Goal: Task Accomplishment & Management: Manage account settings

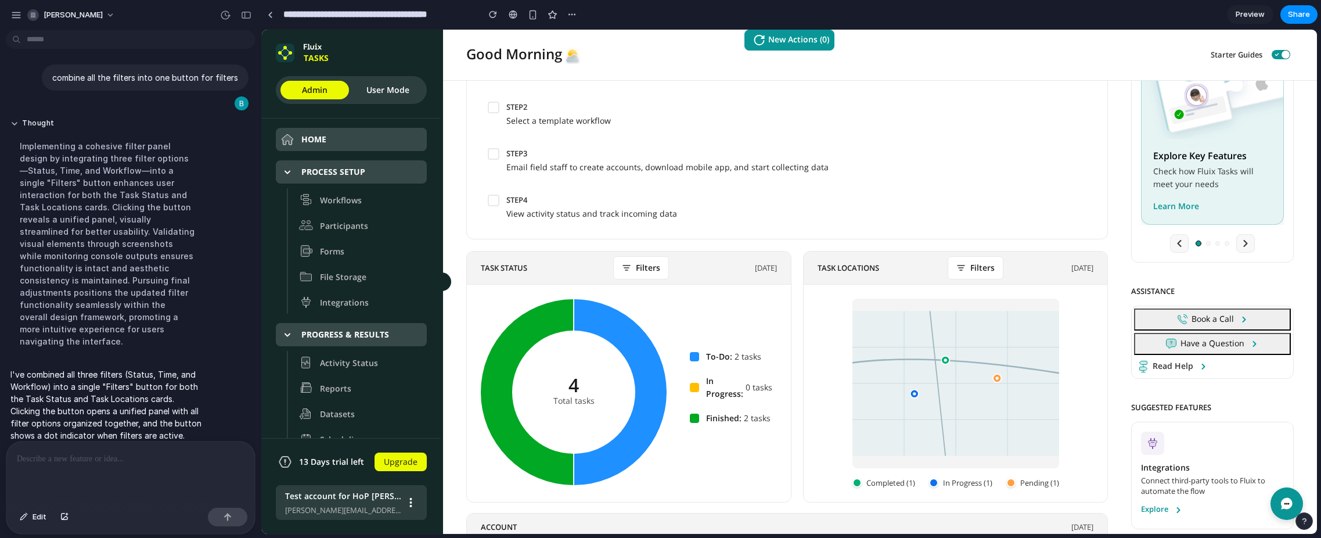
scroll to position [118, 0]
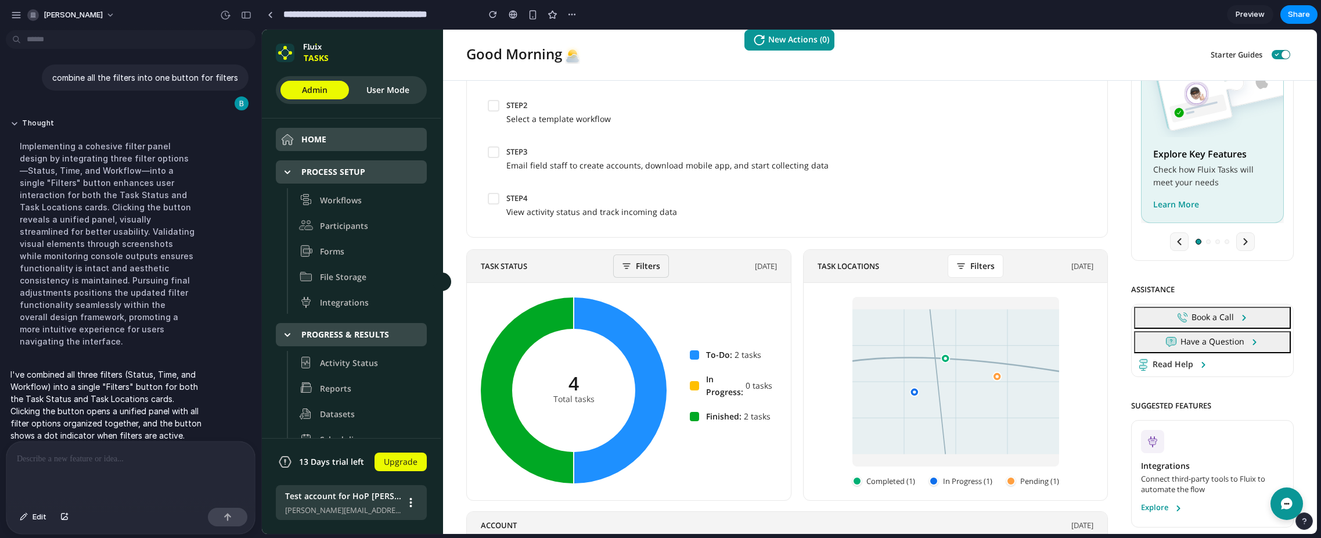
click at [648, 267] on span "Filters" at bounding box center [648, 266] width 24 height 13
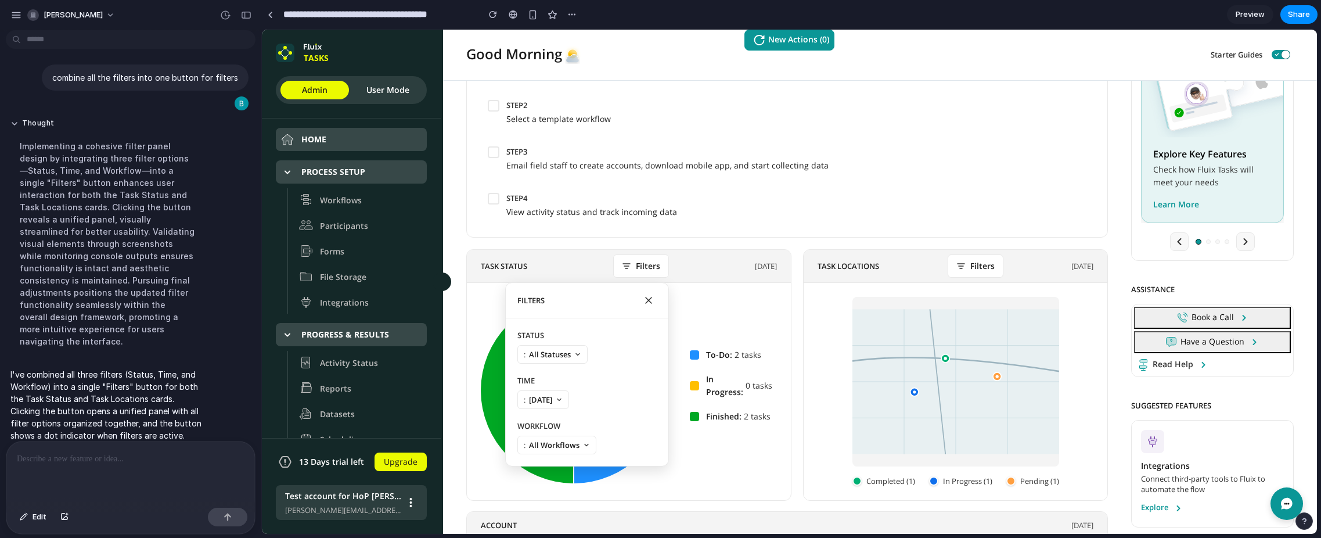
click at [52, 468] on div at bounding box center [130, 472] width 249 height 62
click at [649, 300] on icon "Close filters" at bounding box center [649, 300] width 8 height 8
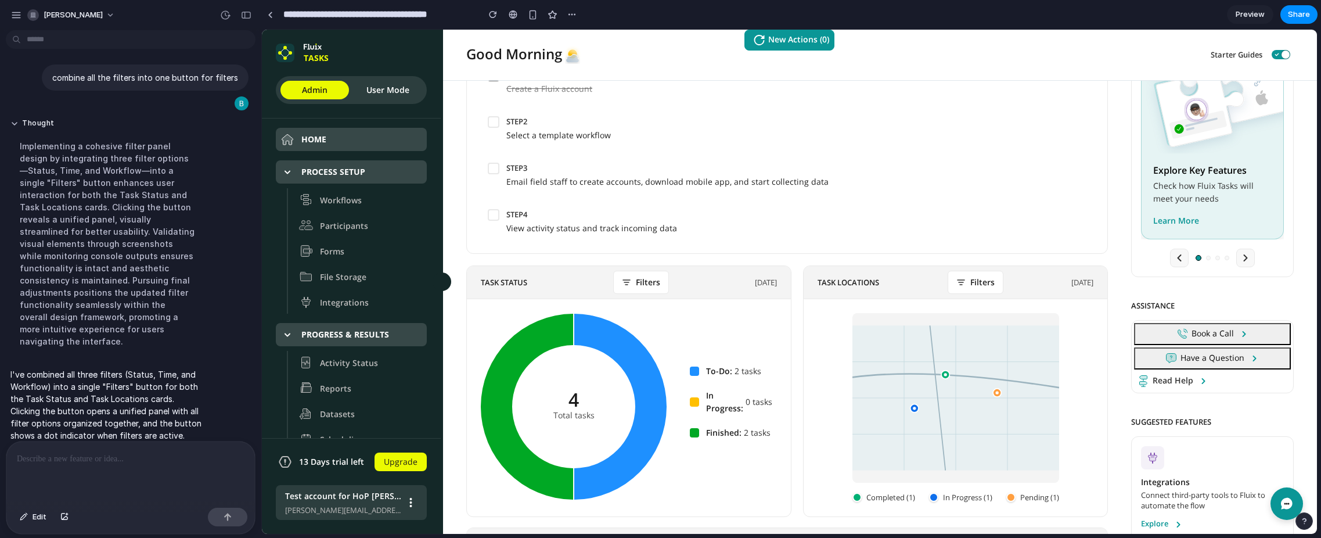
scroll to position [102, 0]
click at [624, 281] on icon "Open filters" at bounding box center [626, 283] width 7 height 5
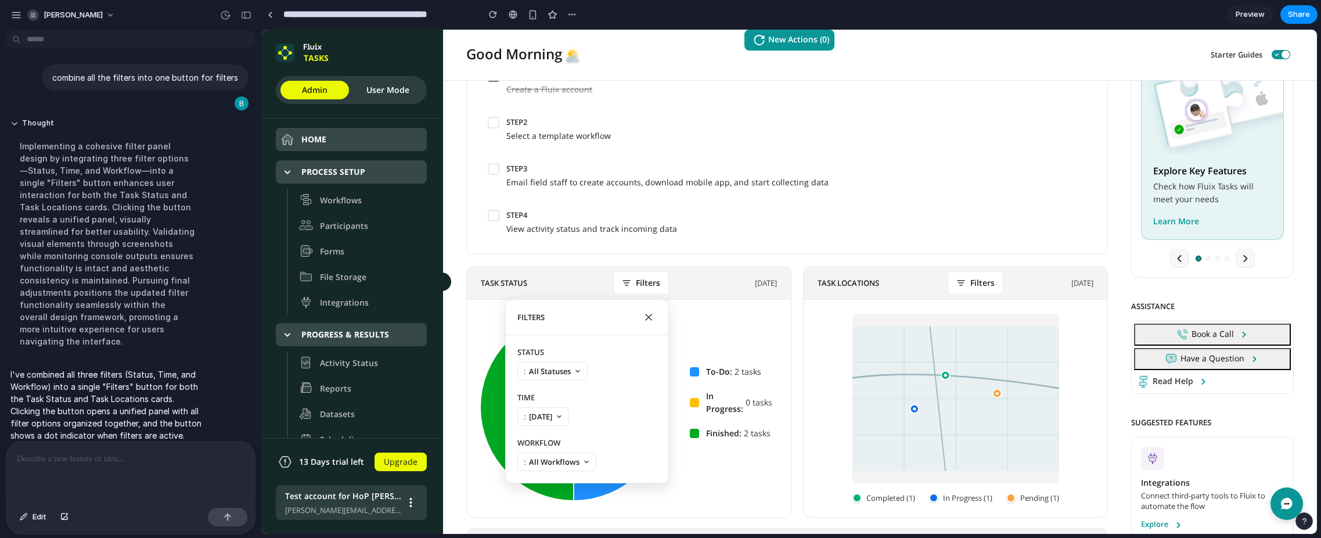
click at [976, 275] on div at bounding box center [789, 282] width 1055 height 504
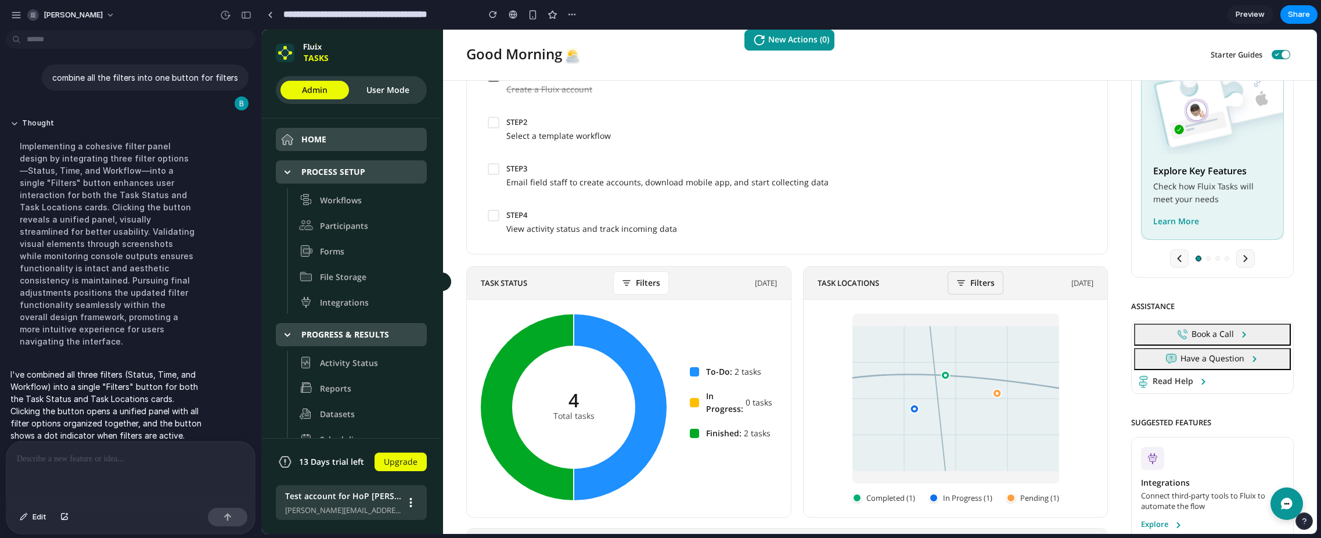
click at [976, 281] on span "Filters" at bounding box center [983, 282] width 24 height 13
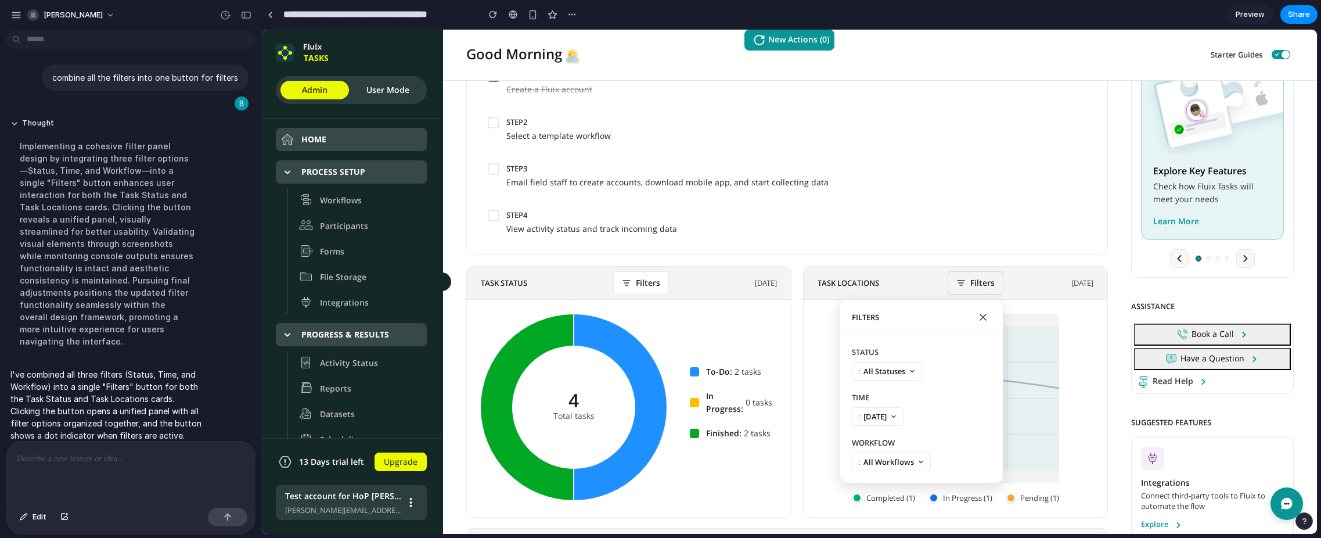
click at [976, 281] on div at bounding box center [789, 282] width 1055 height 504
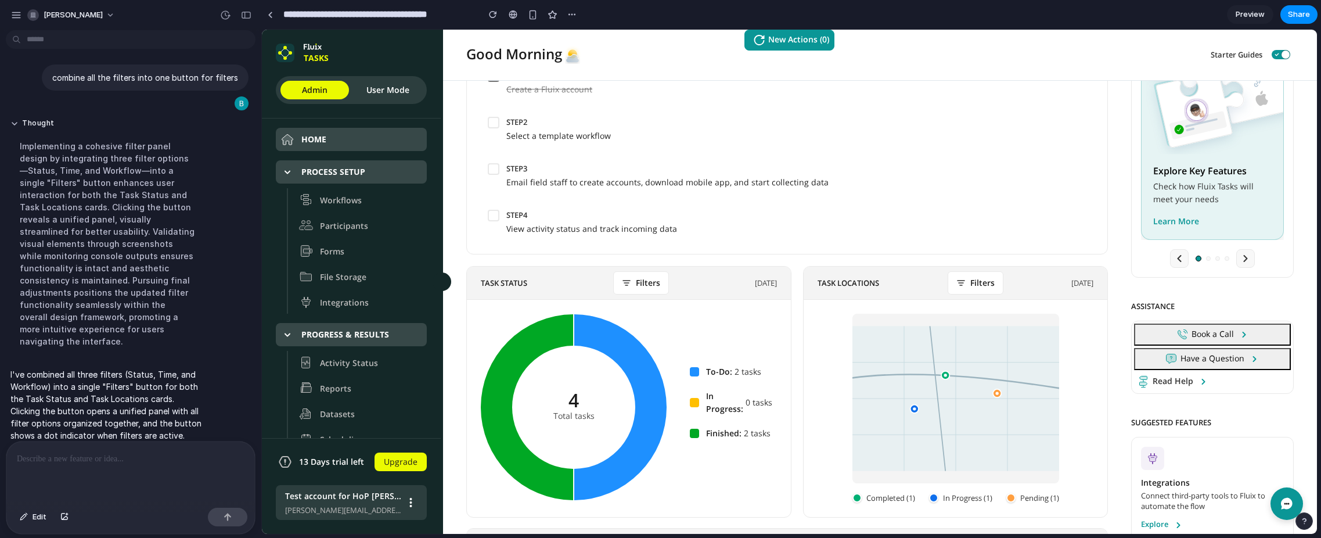
click at [75, 466] on div at bounding box center [130, 472] width 249 height 62
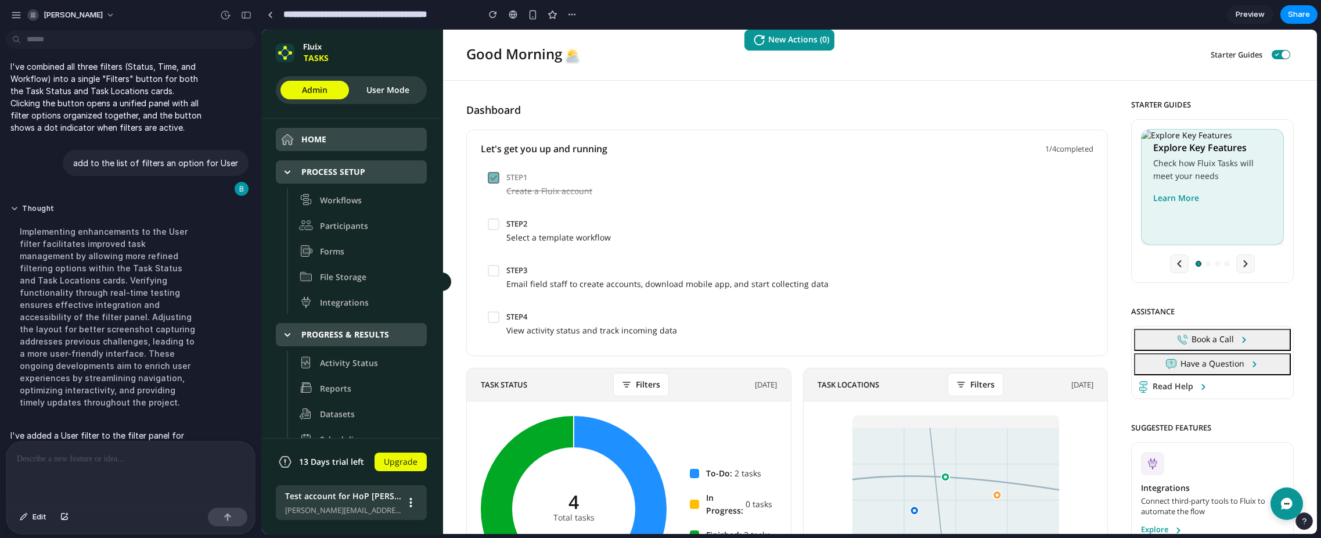
scroll to position [1909, 0]
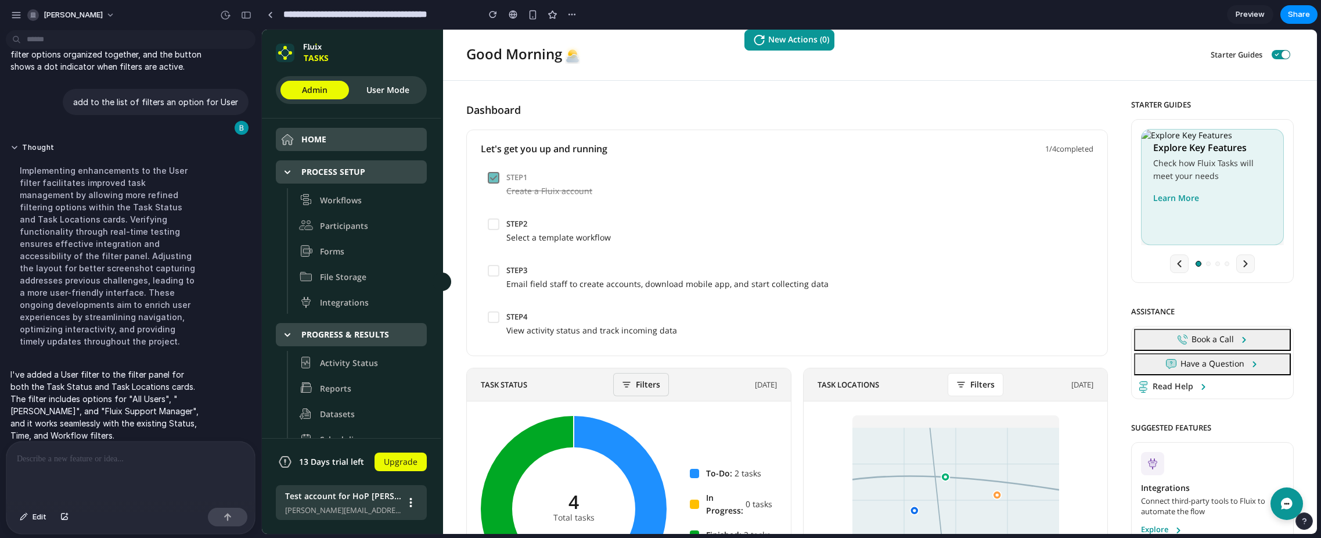
click at [655, 387] on span "Filters" at bounding box center [648, 384] width 24 height 13
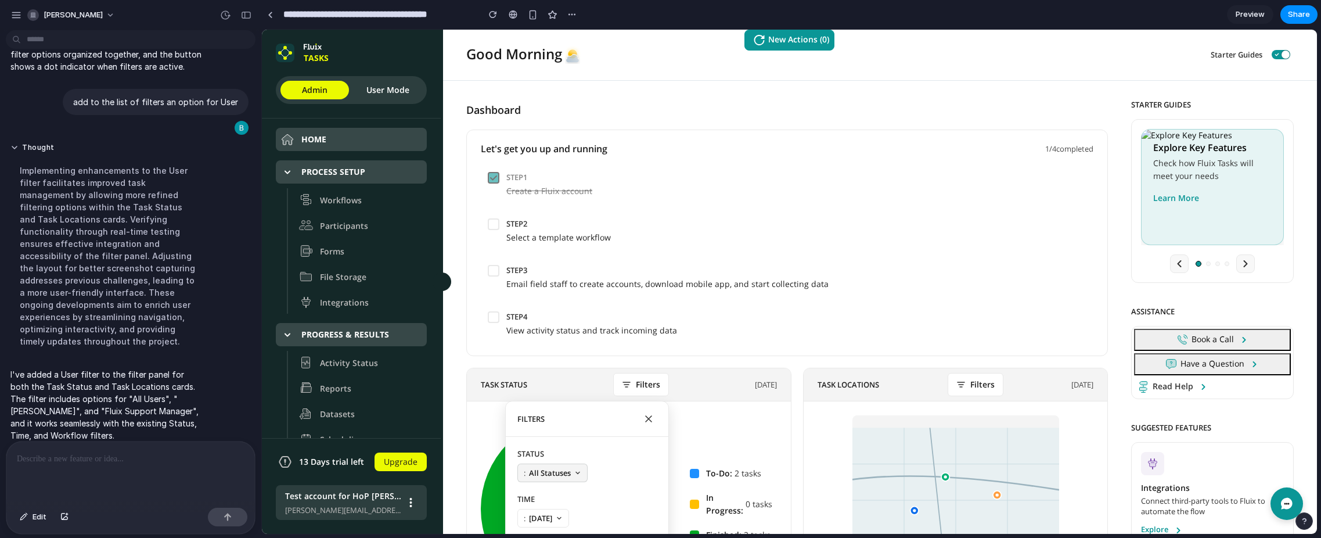
click at [570, 471] on span "All Statuses" at bounding box center [550, 473] width 42 height 10
click at [822, 271] on div at bounding box center [789, 282] width 1055 height 504
click at [816, 288] on div at bounding box center [789, 282] width 1055 height 504
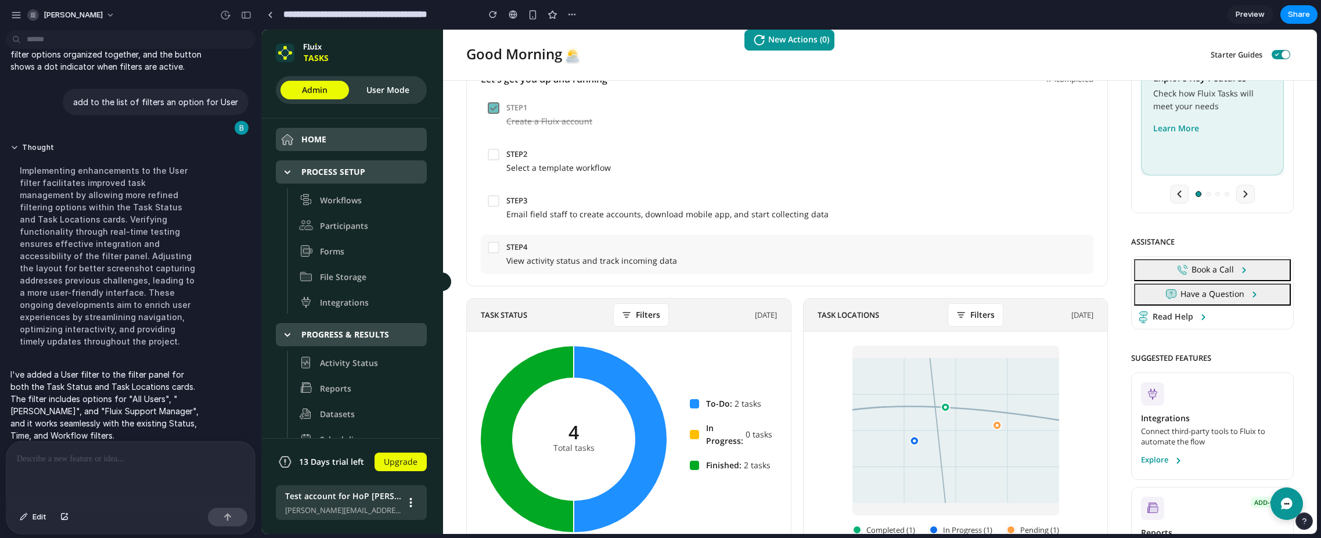
scroll to position [113, 0]
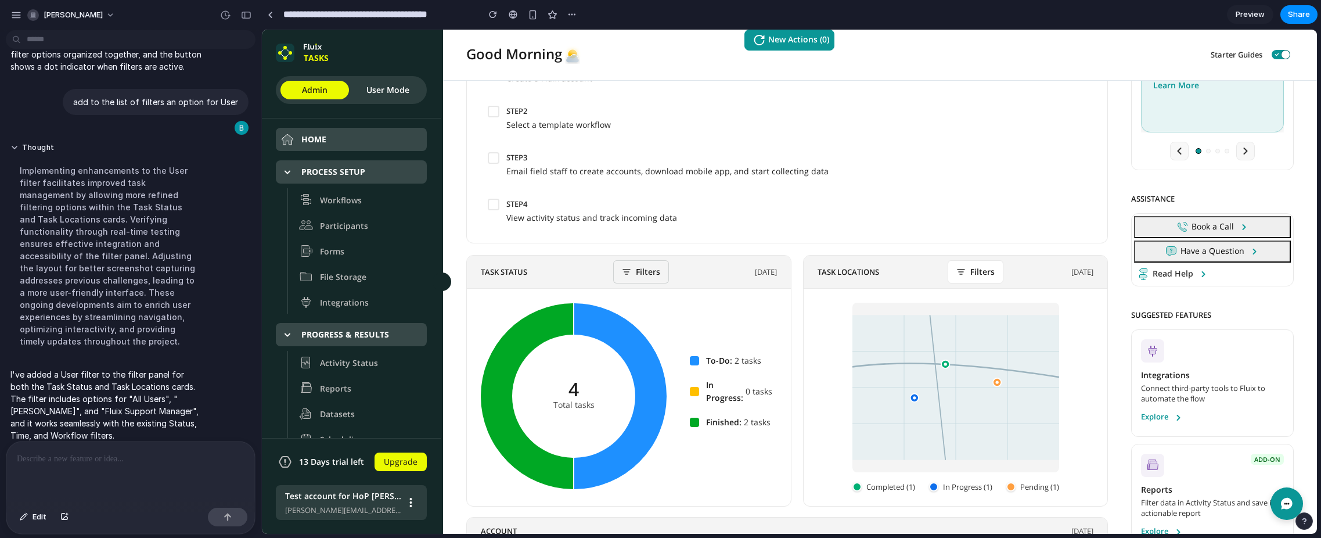
click at [651, 271] on span "Filters" at bounding box center [648, 271] width 24 height 13
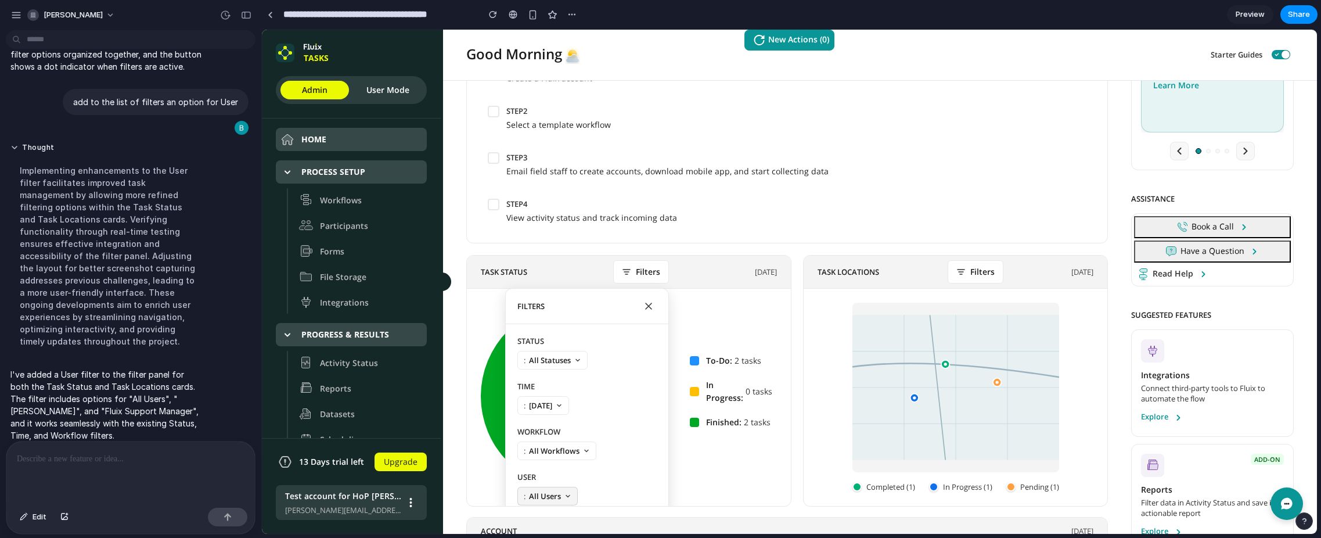
click at [559, 495] on span "All Users" at bounding box center [545, 496] width 32 height 10
click at [569, 493] on div at bounding box center [789, 282] width 1055 height 504
click at [580, 447] on button ": All Workflows" at bounding box center [557, 450] width 79 height 19
click at [580, 447] on div at bounding box center [789, 282] width 1055 height 504
click at [559, 400] on button ": Today" at bounding box center [544, 405] width 52 height 19
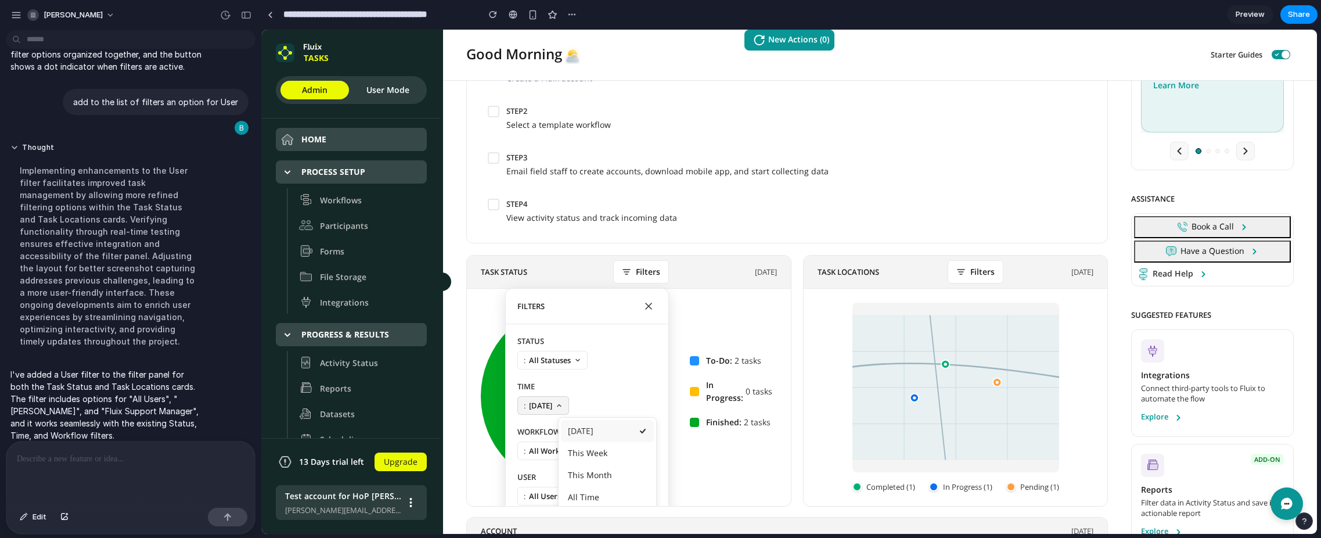
click at [559, 400] on div at bounding box center [789, 282] width 1055 height 504
click at [573, 361] on button ": All Statuses" at bounding box center [553, 360] width 70 height 19
click at [573, 361] on div at bounding box center [789, 282] width 1055 height 504
click at [649, 309] on icon "Close filters" at bounding box center [649, 306] width 8 height 8
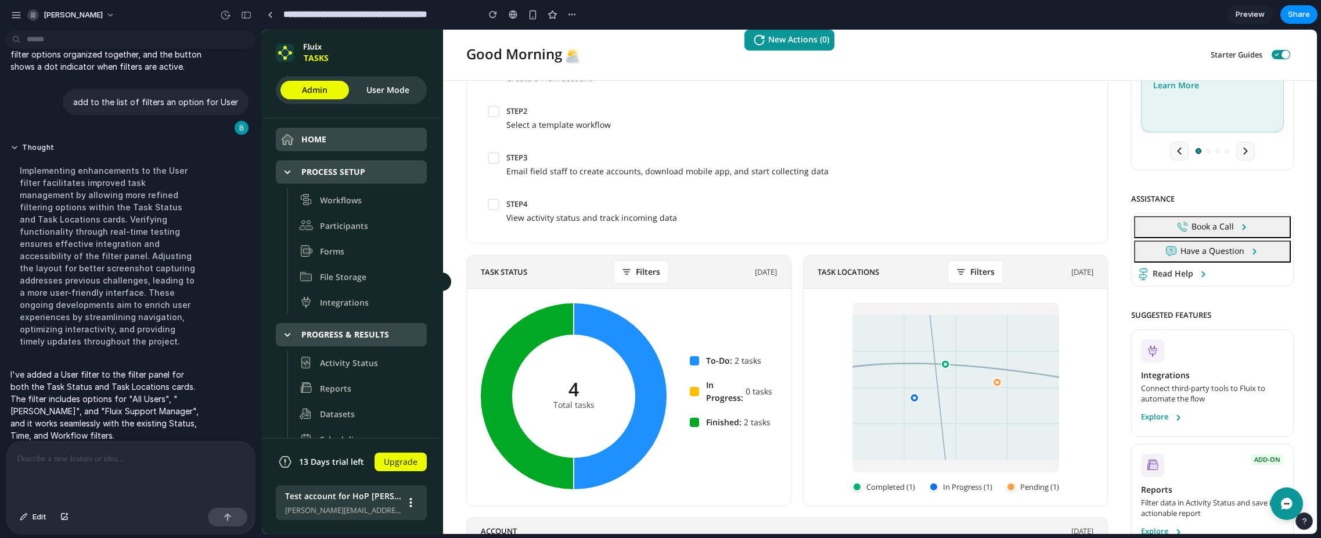
click at [110, 459] on p at bounding box center [131, 459] width 228 height 14
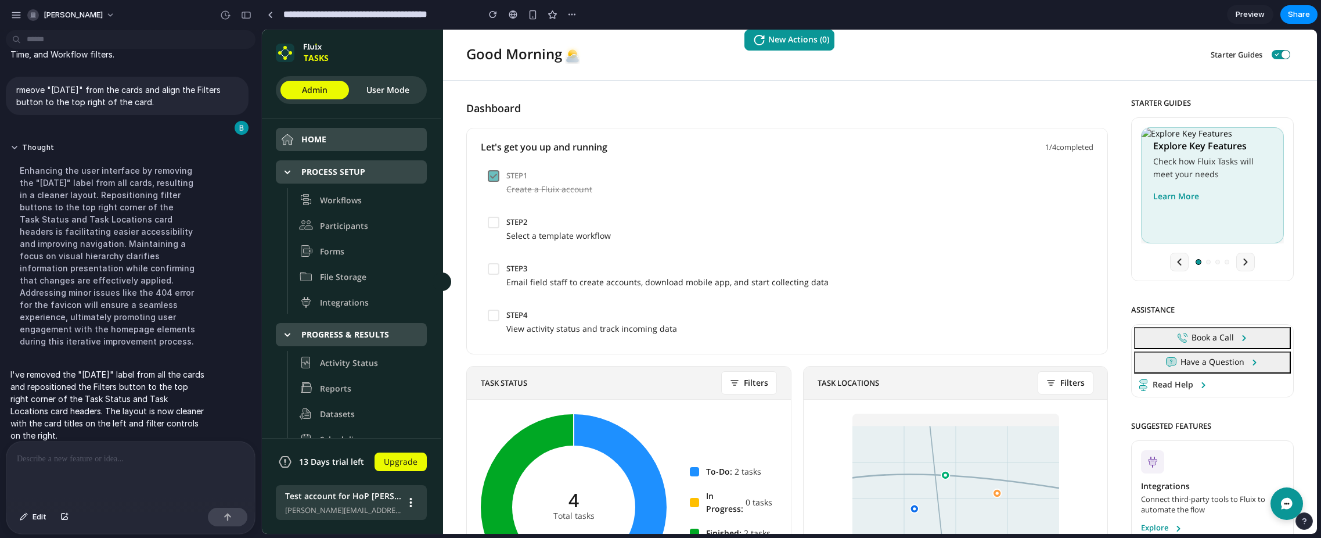
scroll to position [0, 0]
click at [389, 91] on button "User Mode" at bounding box center [388, 90] width 69 height 19
click at [335, 231] on li "Participants" at bounding box center [360, 225] width 132 height 23
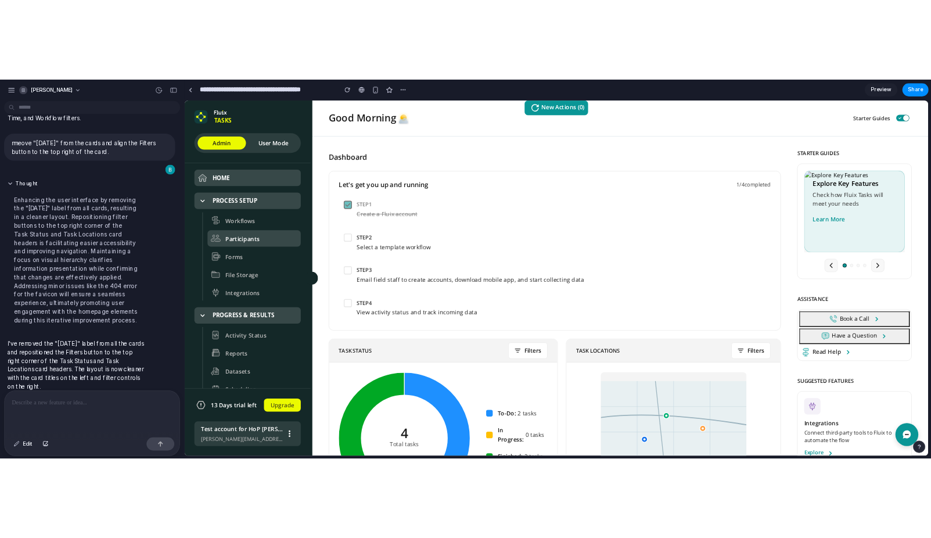
scroll to position [1, 0]
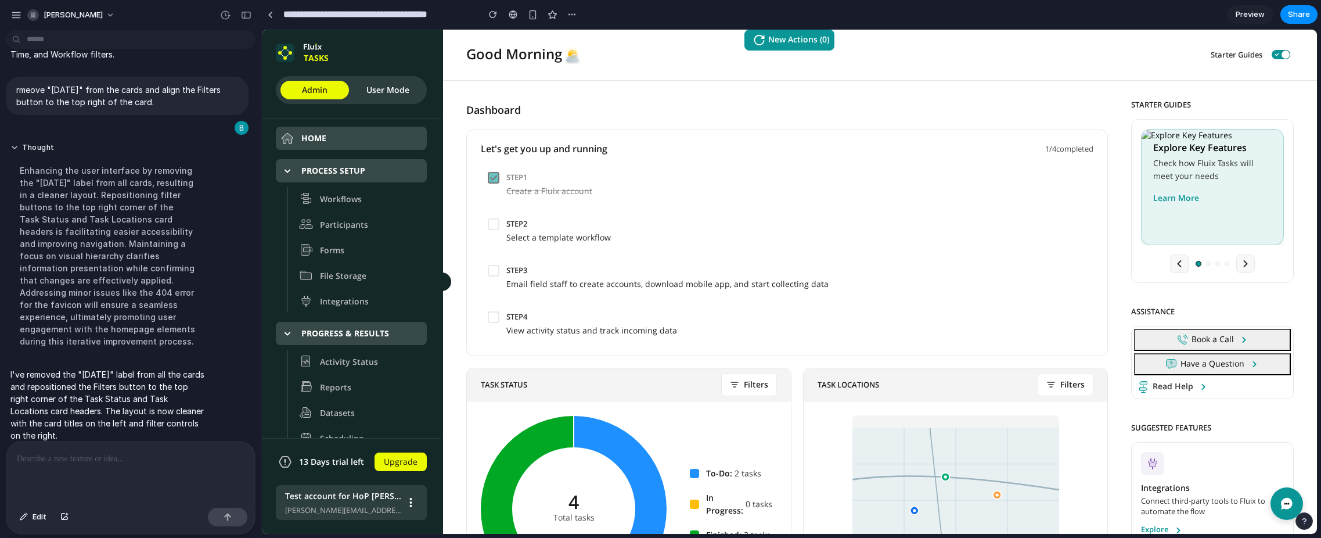
click at [1259, 17] on span "Preview" at bounding box center [1250, 15] width 29 height 12
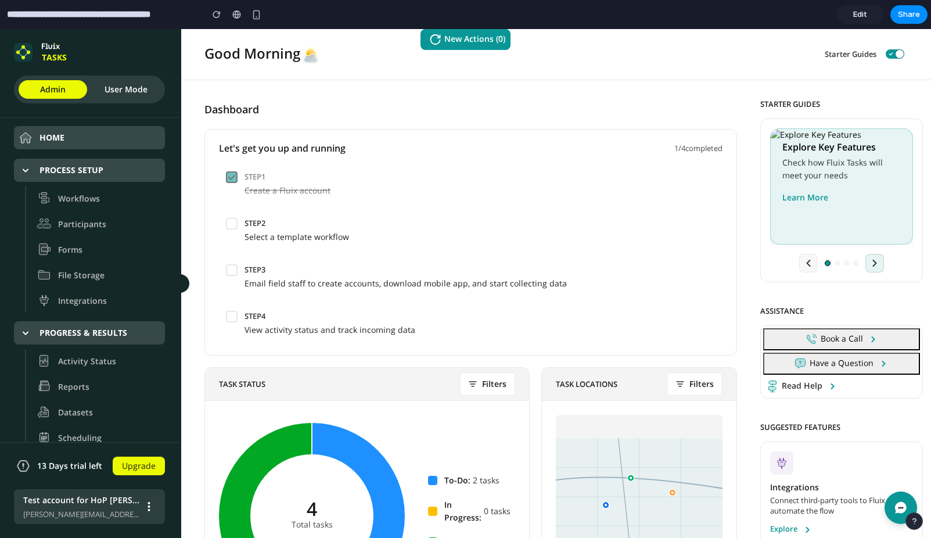
click at [876, 261] on icon "Next guide" at bounding box center [875, 263] width 12 height 12
click at [862, 10] on span "Edit" at bounding box center [860, 15] width 14 height 12
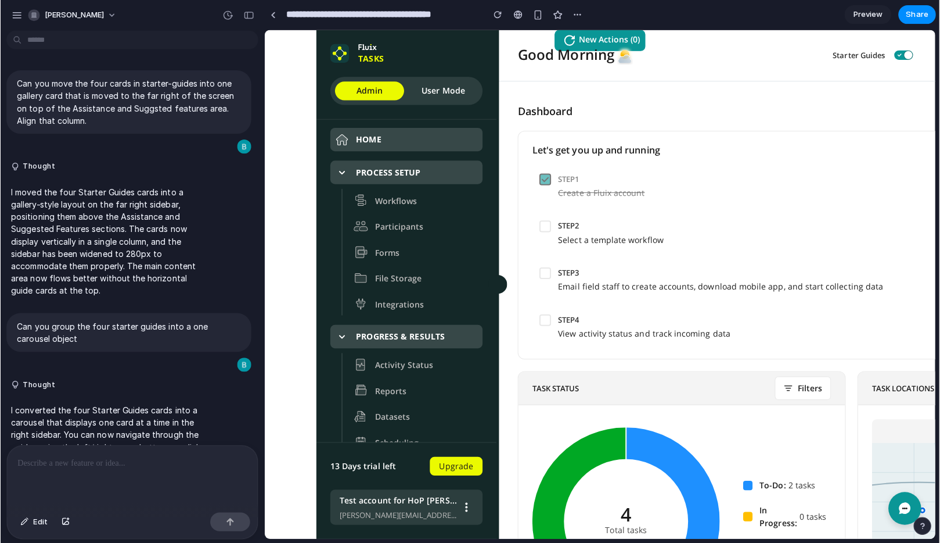
scroll to position [1887, 0]
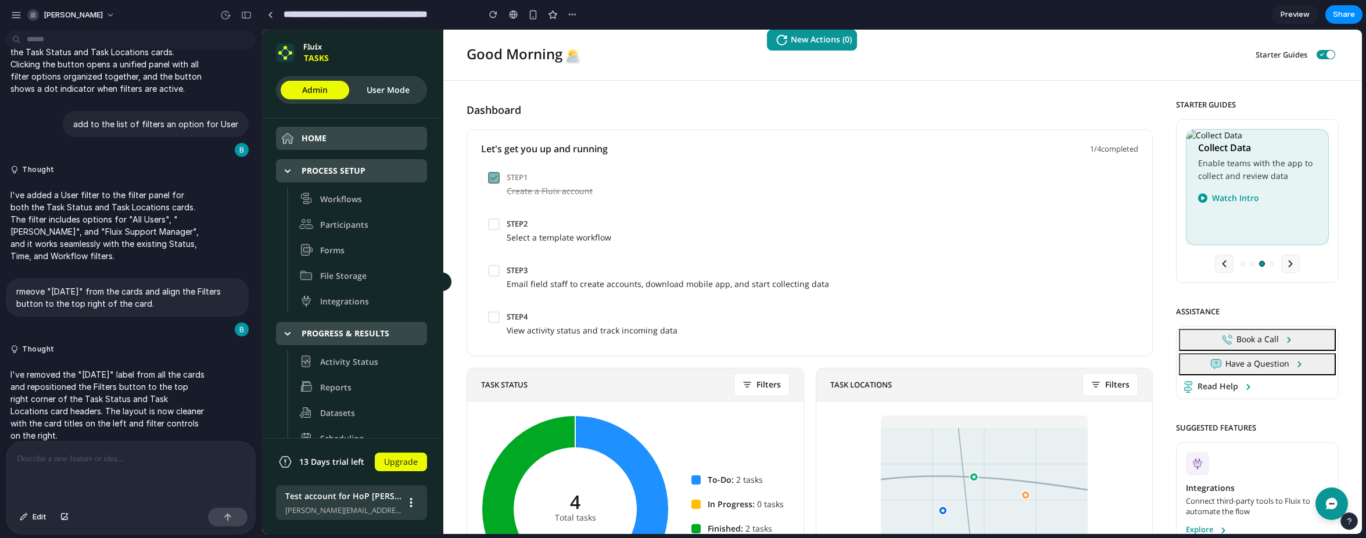
click at [1303, 13] on span "Preview" at bounding box center [1294, 15] width 29 height 12
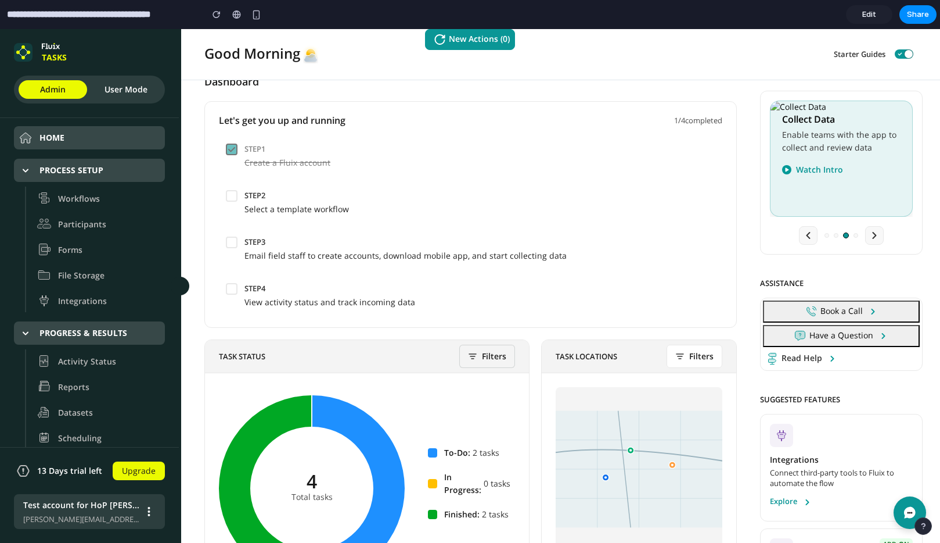
scroll to position [8, 0]
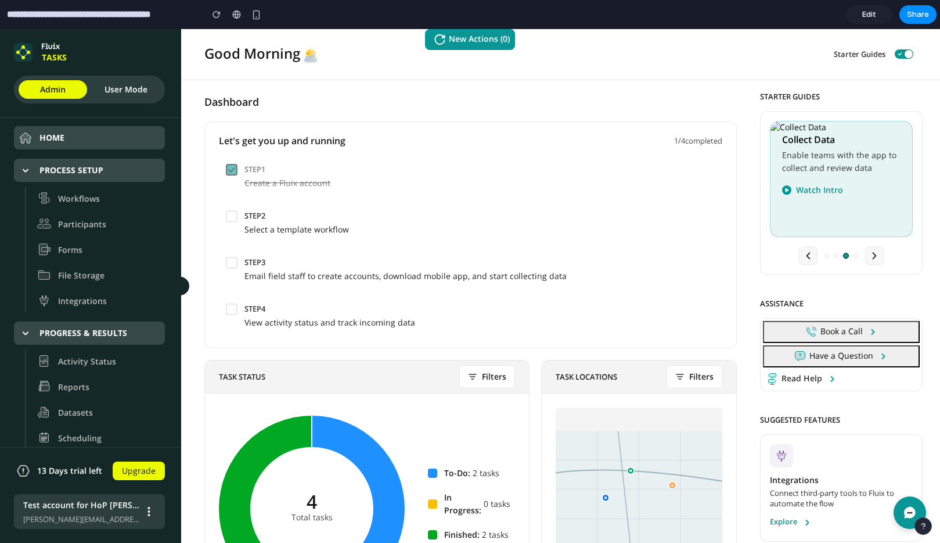
click at [859, 15] on link "Edit" at bounding box center [869, 14] width 46 height 19
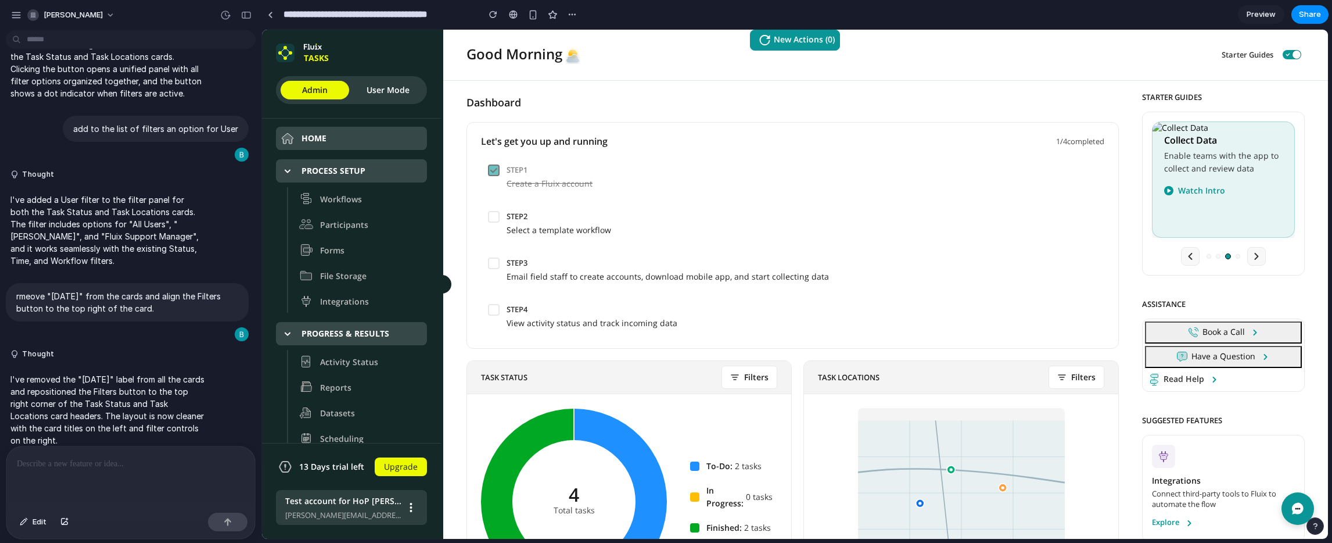
click at [51, 473] on div at bounding box center [130, 477] width 249 height 62
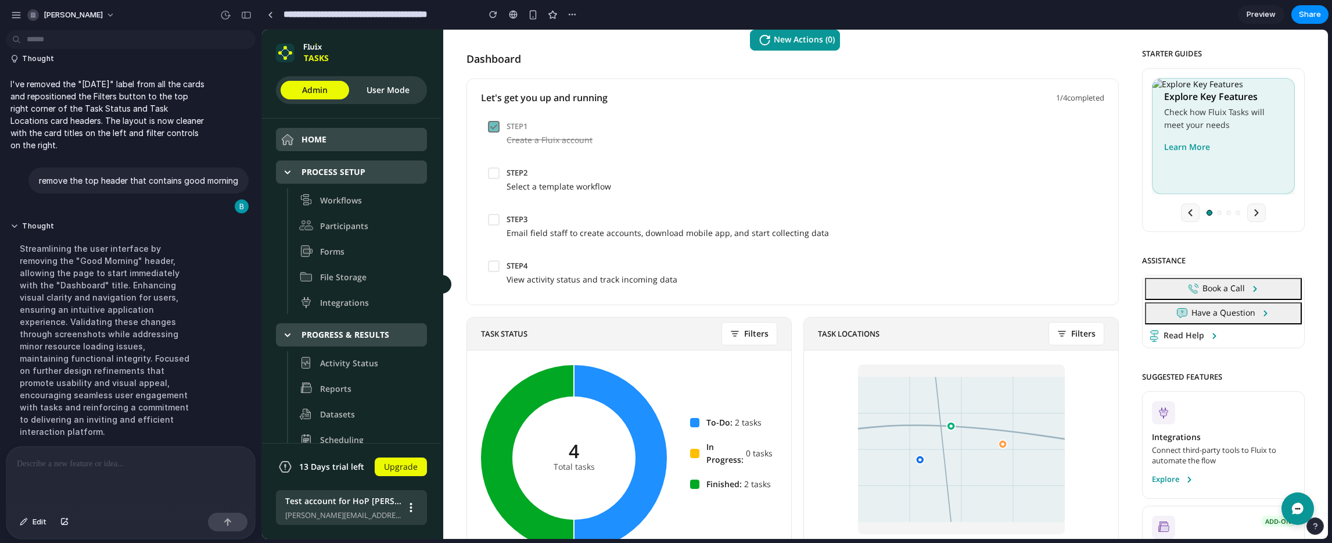
scroll to position [2226, 0]
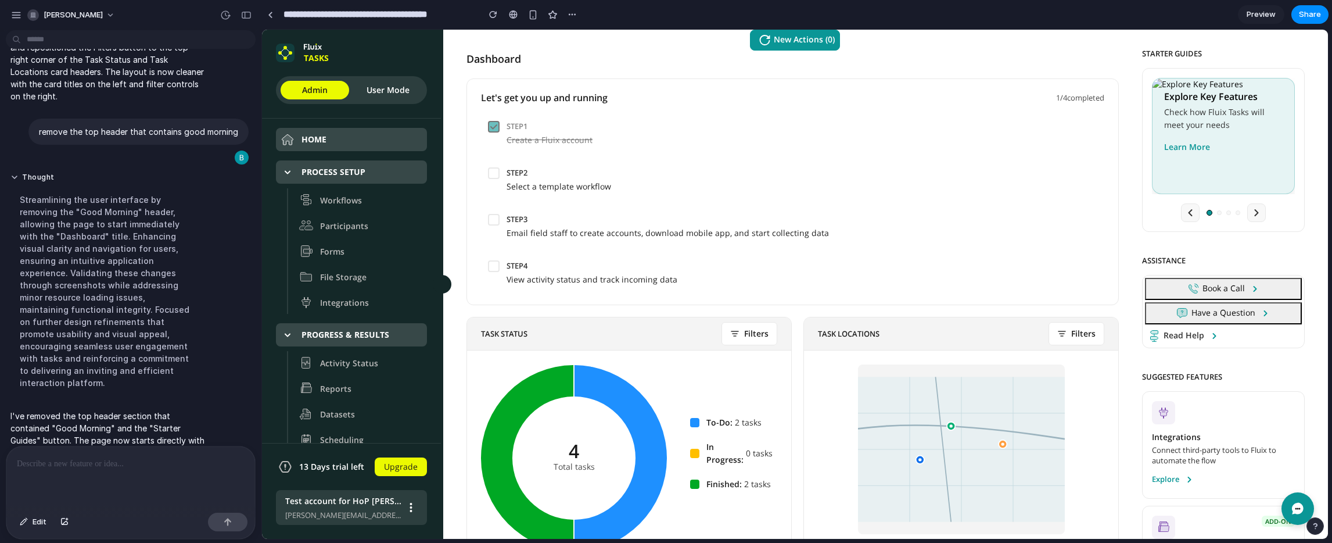
click at [110, 458] on p at bounding box center [131, 464] width 228 height 14
click at [224, 520] on div "button" at bounding box center [228, 522] width 8 height 8
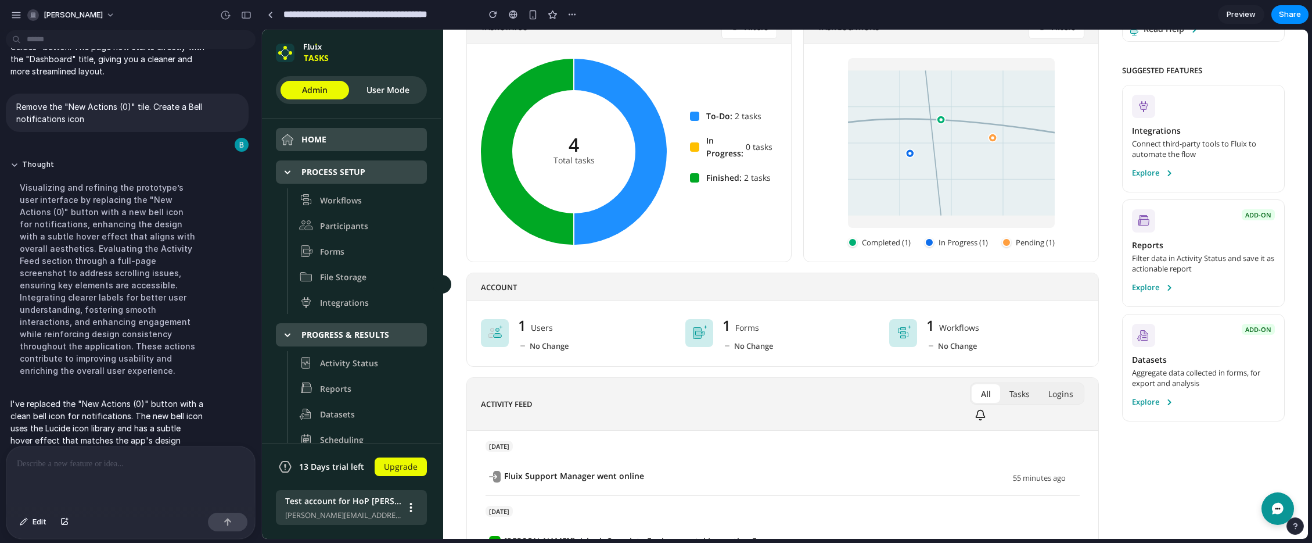
scroll to position [475, 0]
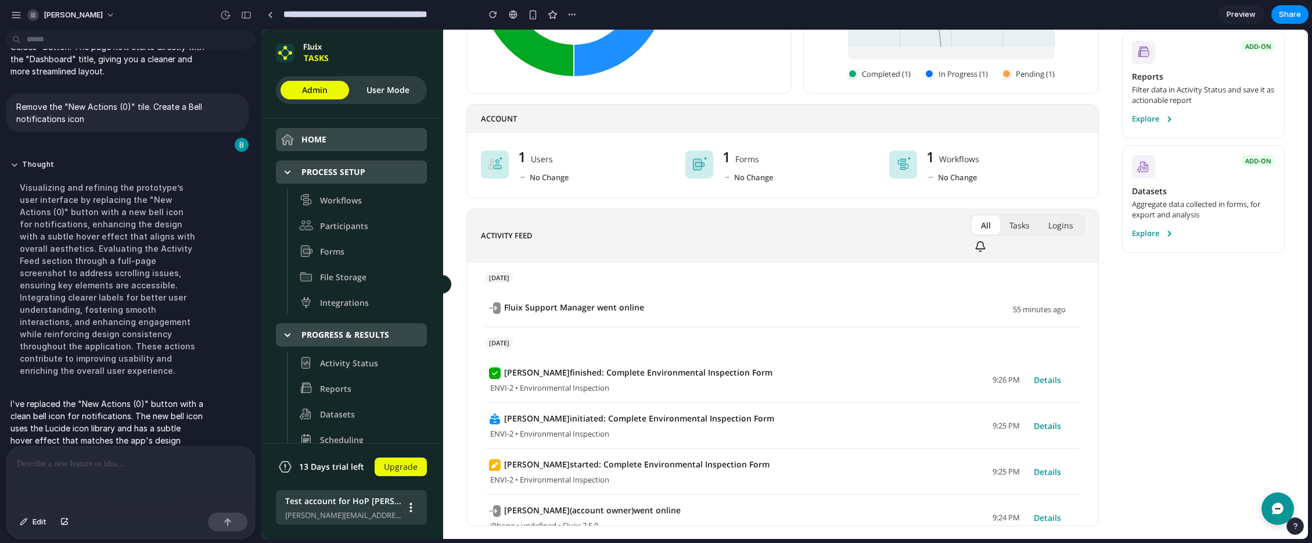
click at [124, 475] on div at bounding box center [130, 477] width 249 height 62
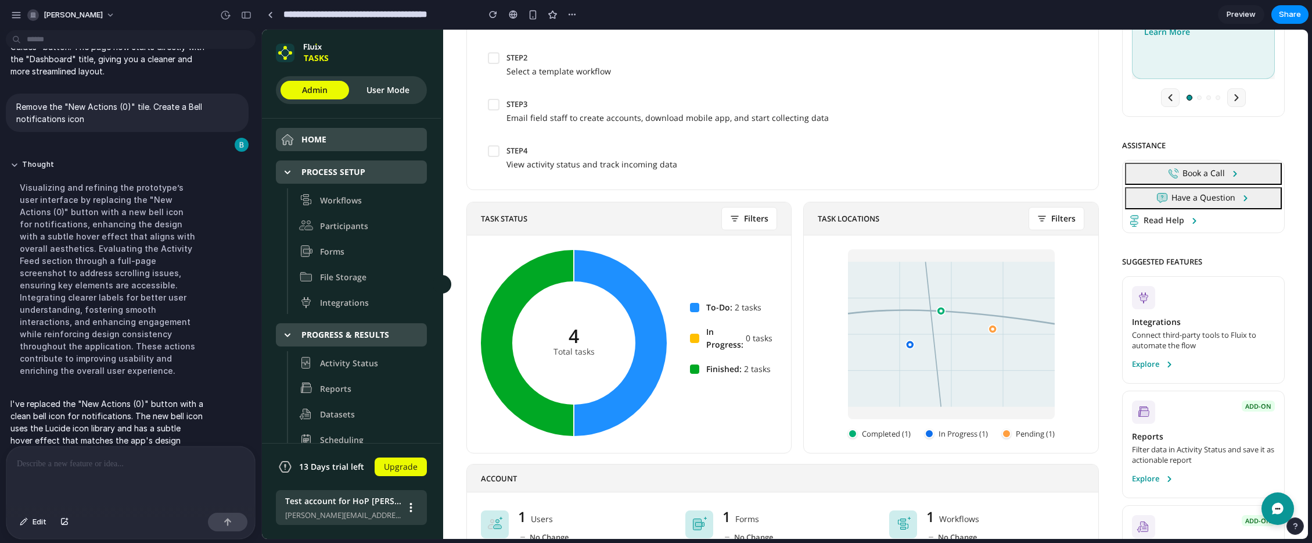
scroll to position [0, 0]
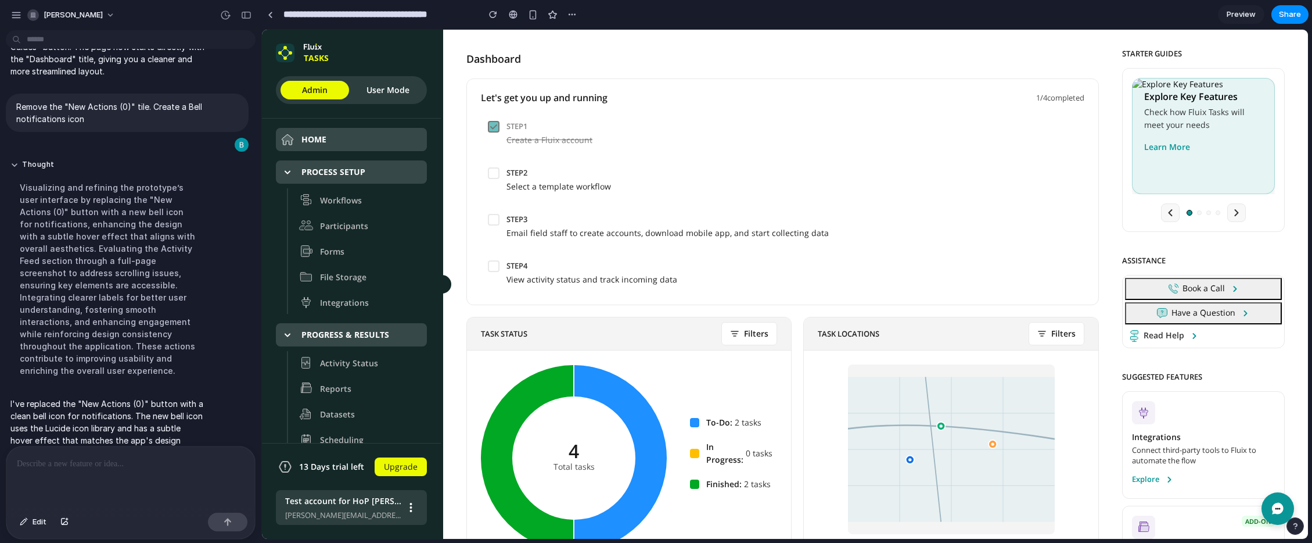
click at [42, 465] on p at bounding box center [131, 464] width 228 height 14
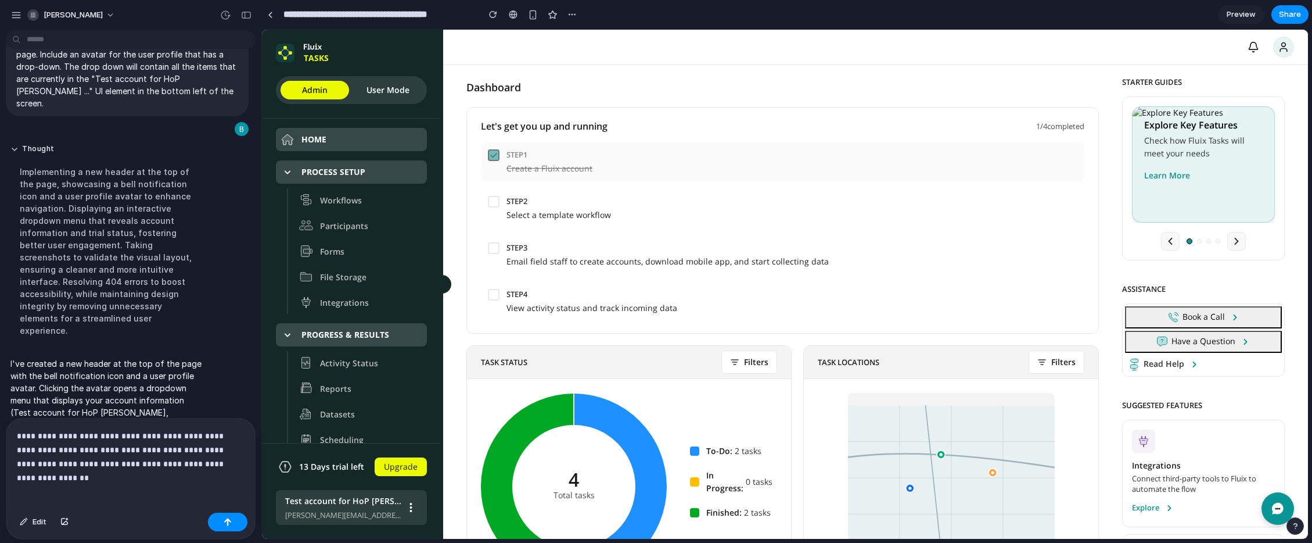
scroll to position [8, 0]
click at [1287, 48] on icon "User menu" at bounding box center [1284, 47] width 12 height 12
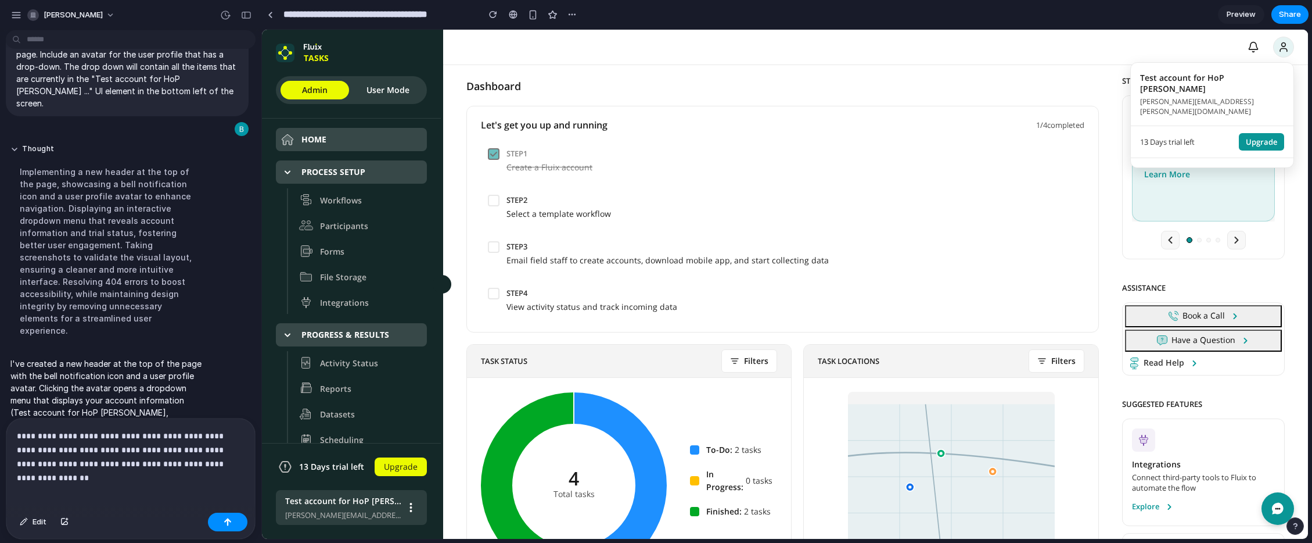
click at [385, 502] on div "Test account for HoP [PERSON_NAME]" at bounding box center [343, 500] width 116 height 13
click at [416, 508] on icon at bounding box center [410, 507] width 19 height 19
click at [412, 508] on icon at bounding box center [410, 507] width 19 height 19
click at [66, 441] on p "**********" at bounding box center [131, 450] width 228 height 42
drag, startPoint x: 169, startPoint y: 453, endPoint x: 221, endPoint y: 467, distance: 53.5
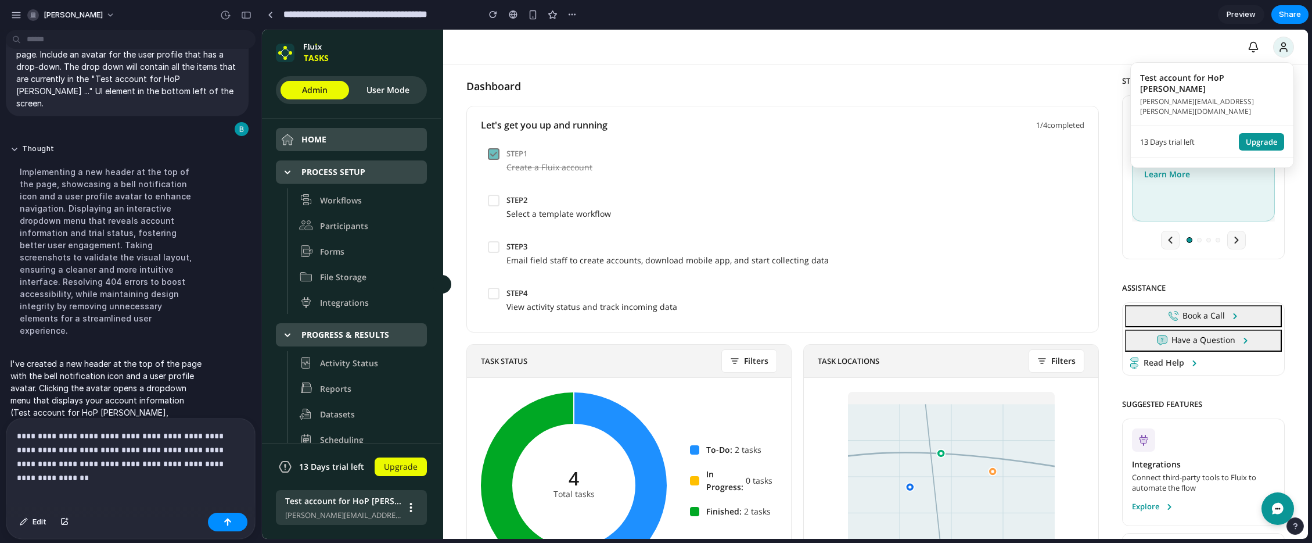
click at [221, 467] on p "**********" at bounding box center [131, 450] width 228 height 42
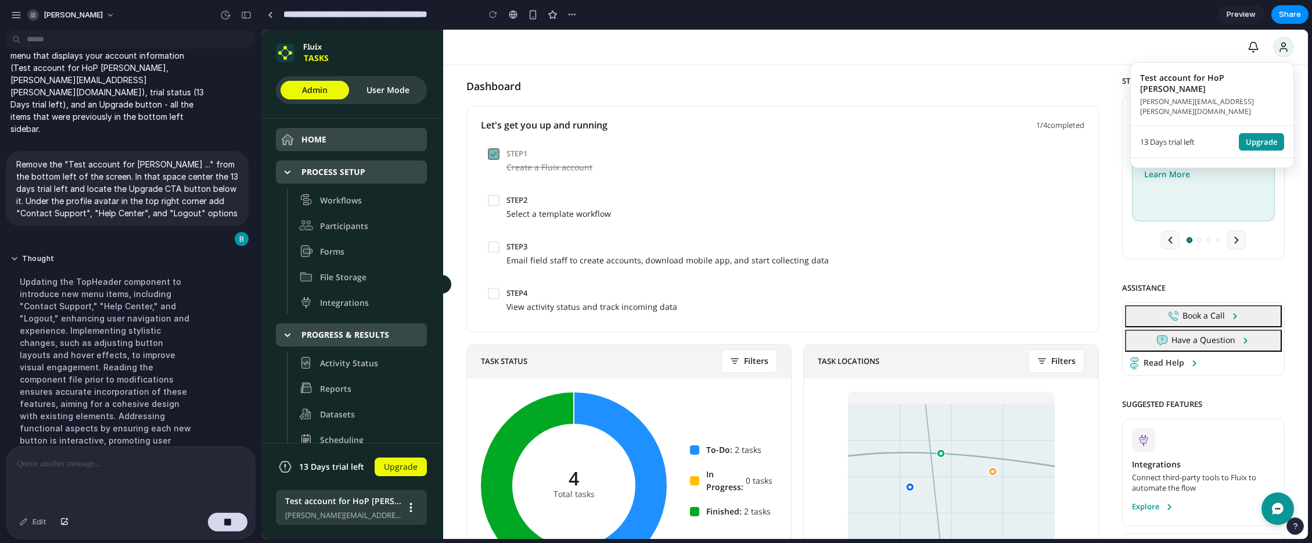
scroll to position [2801, 0]
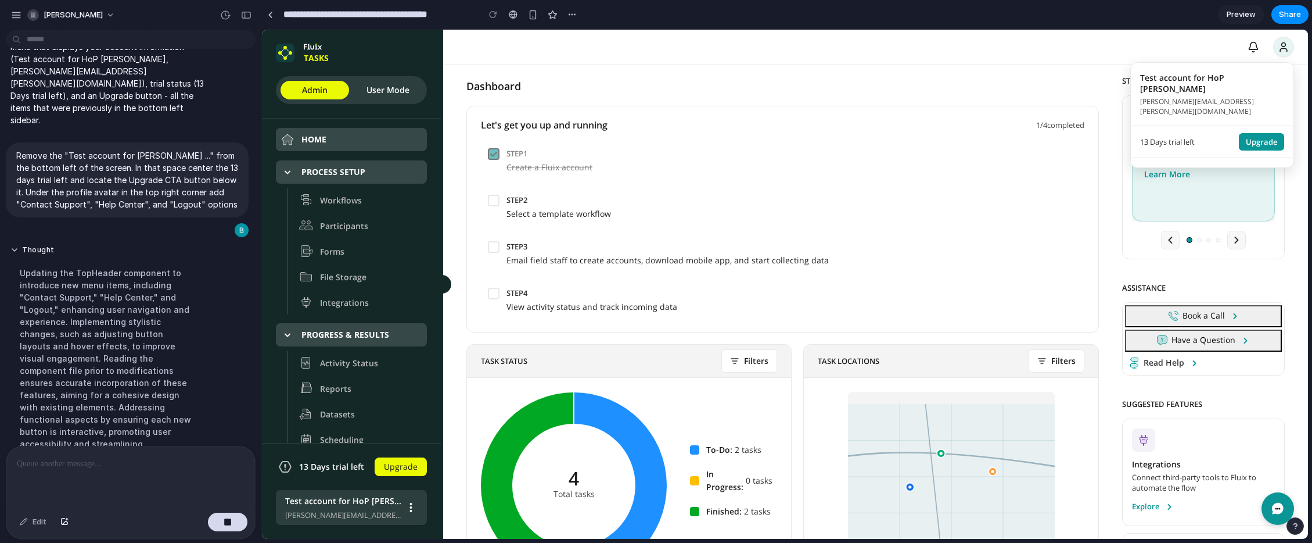
click at [1286, 41] on div at bounding box center [785, 284] width 1046 height 509
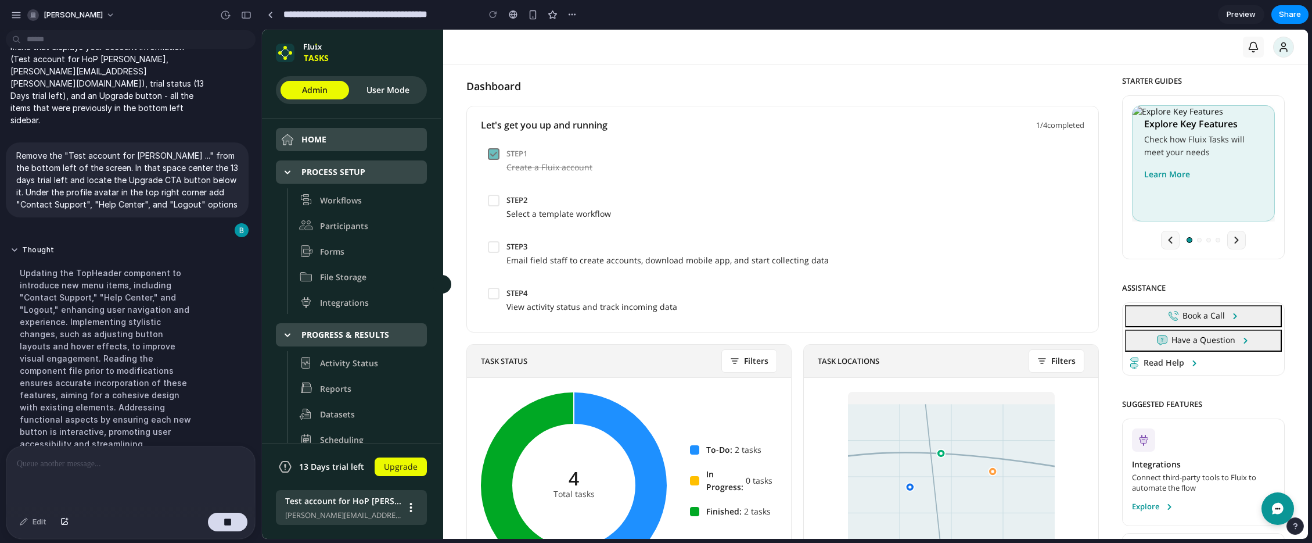
click at [1252, 46] on icon "Notifications" at bounding box center [1254, 47] width 12 height 12
click at [1284, 45] on icon "User menu" at bounding box center [1284, 47] width 12 height 12
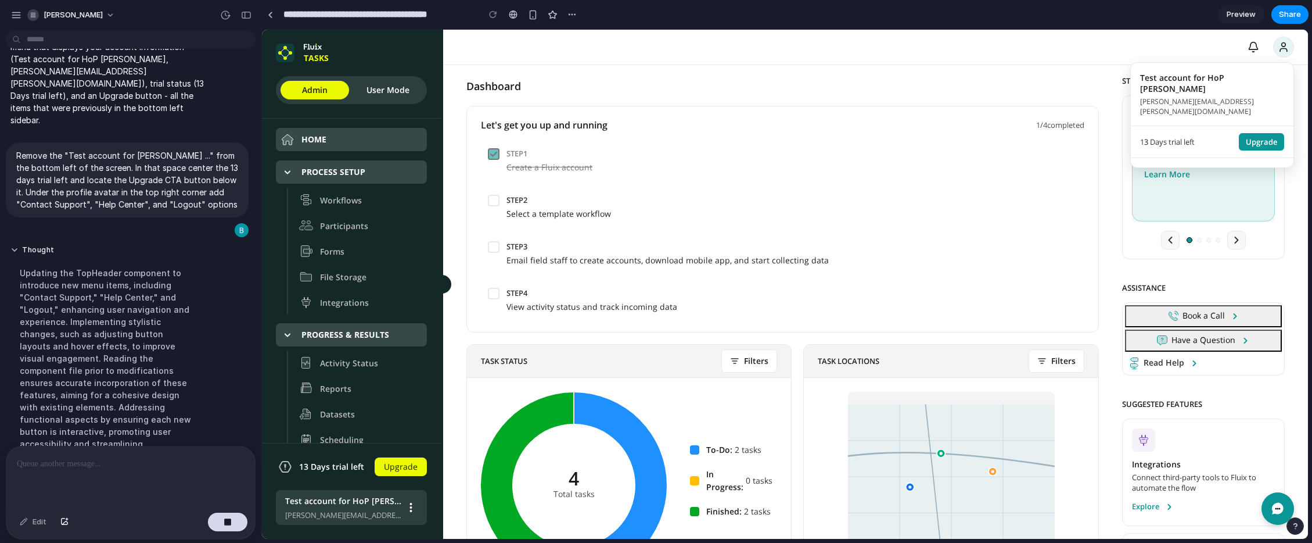
click at [1284, 45] on div at bounding box center [785, 284] width 1046 height 509
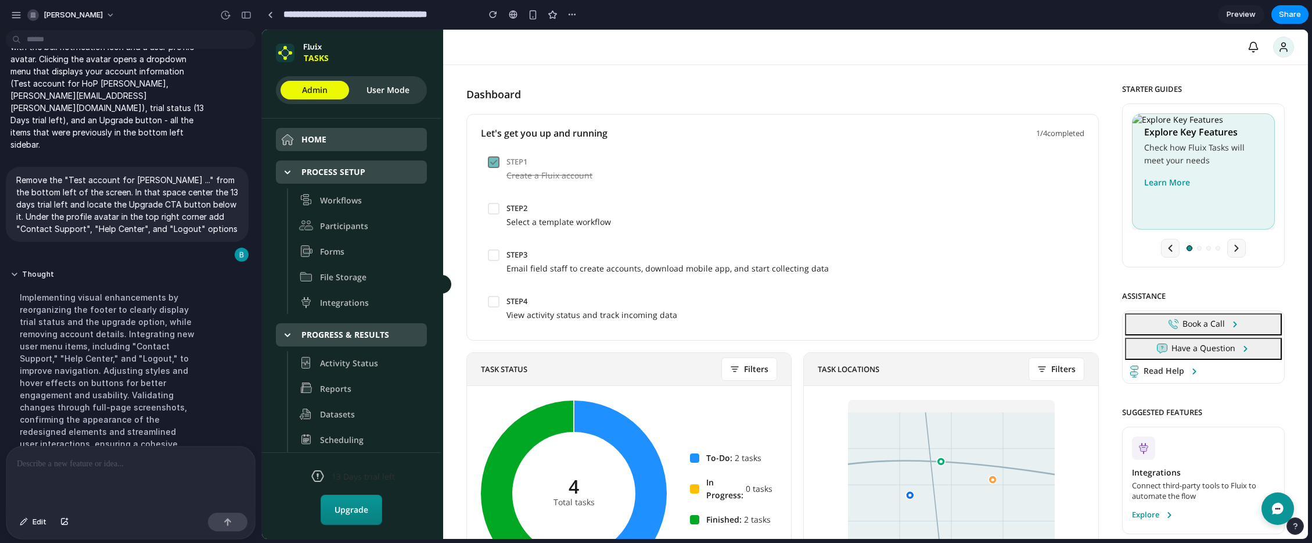
scroll to position [2874, 0]
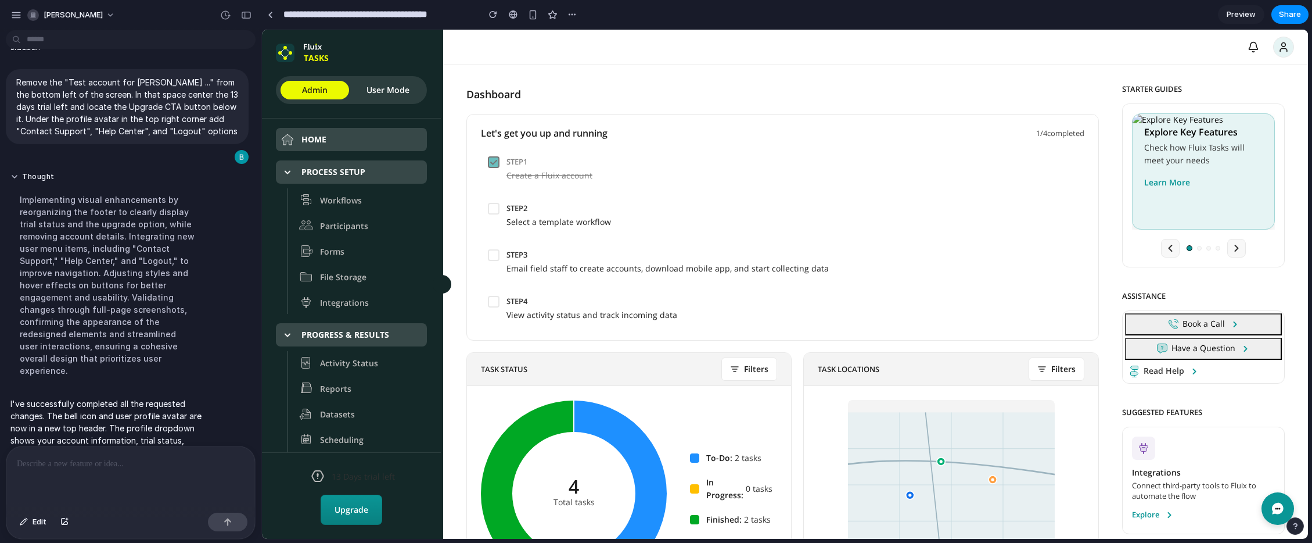
click at [53, 473] on div at bounding box center [130, 477] width 249 height 62
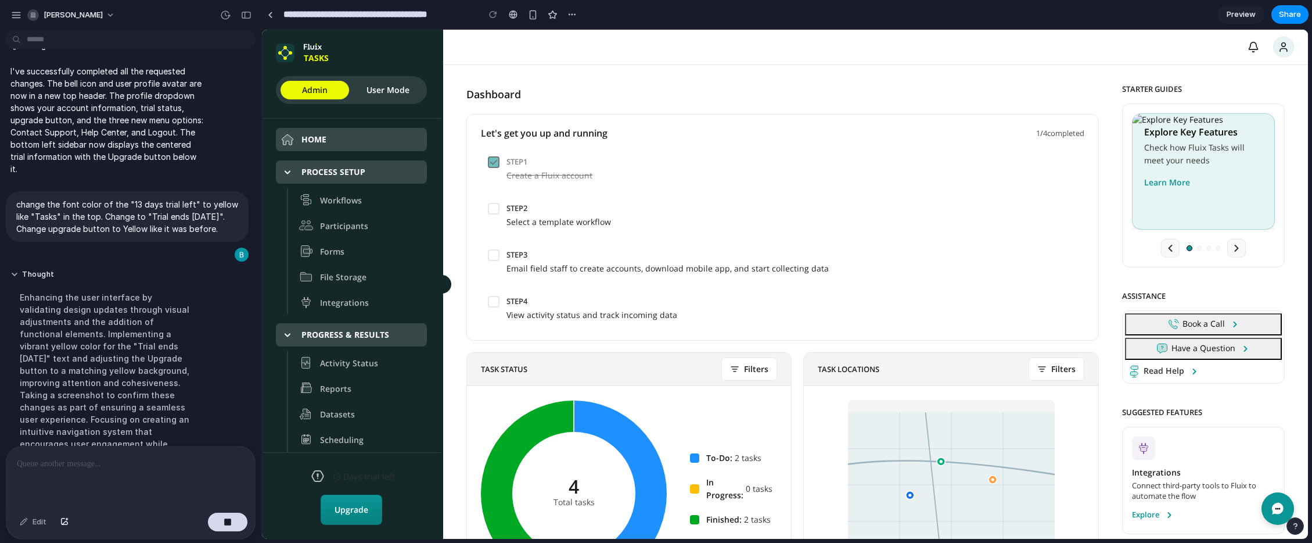
scroll to position [3067, 0]
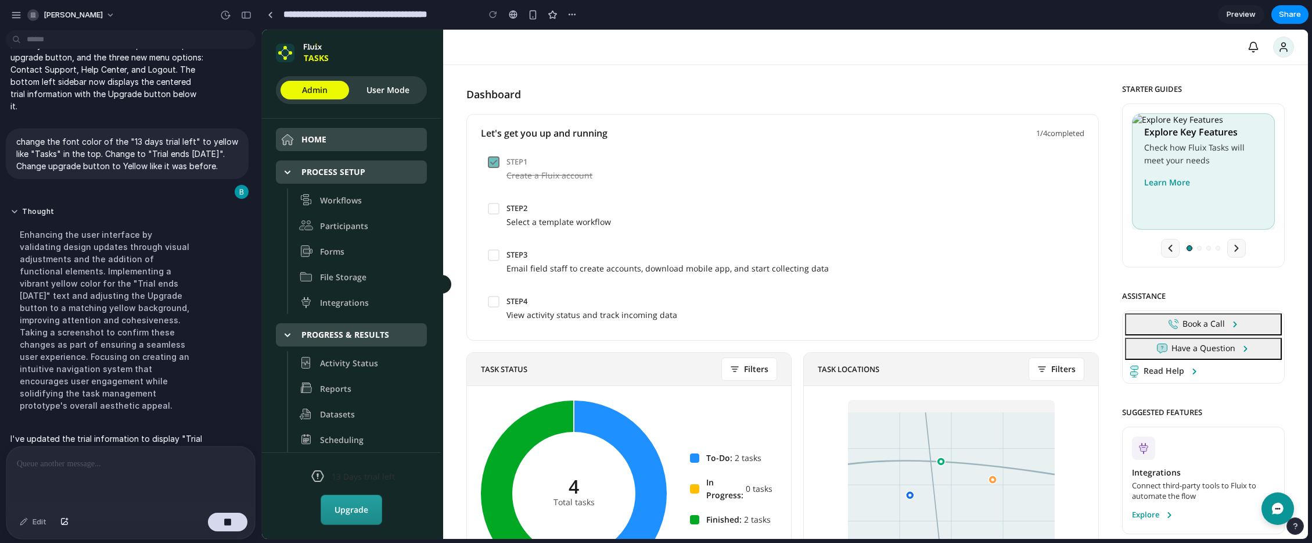
click at [348, 506] on link "Upgrade" at bounding box center [352, 509] width 62 height 30
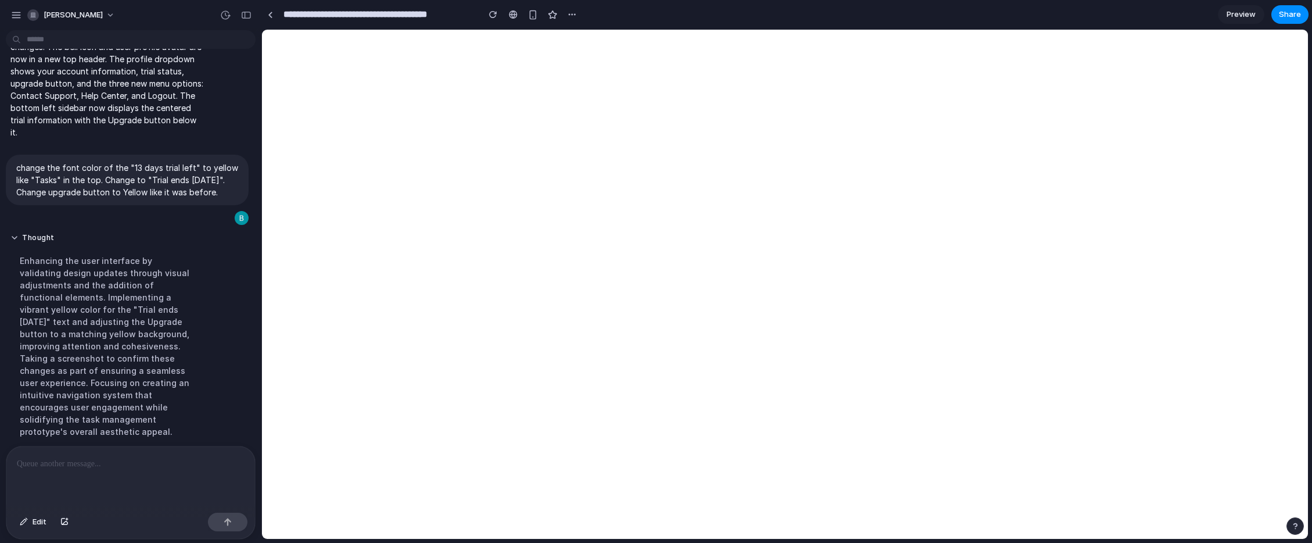
scroll to position [2948, 0]
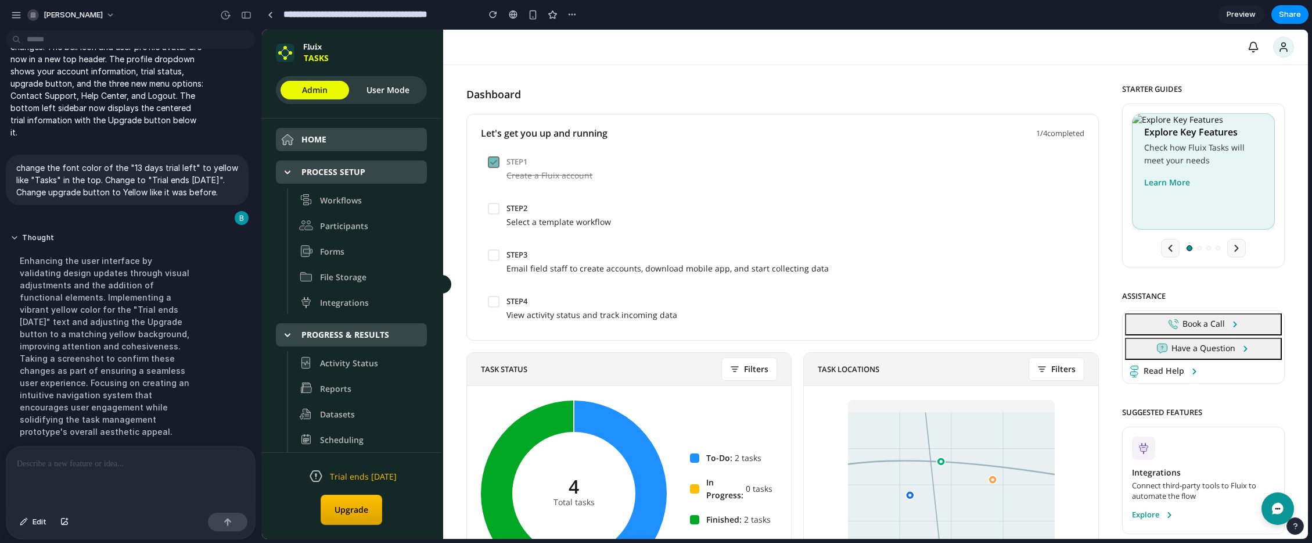
click at [131, 466] on p at bounding box center [131, 464] width 228 height 14
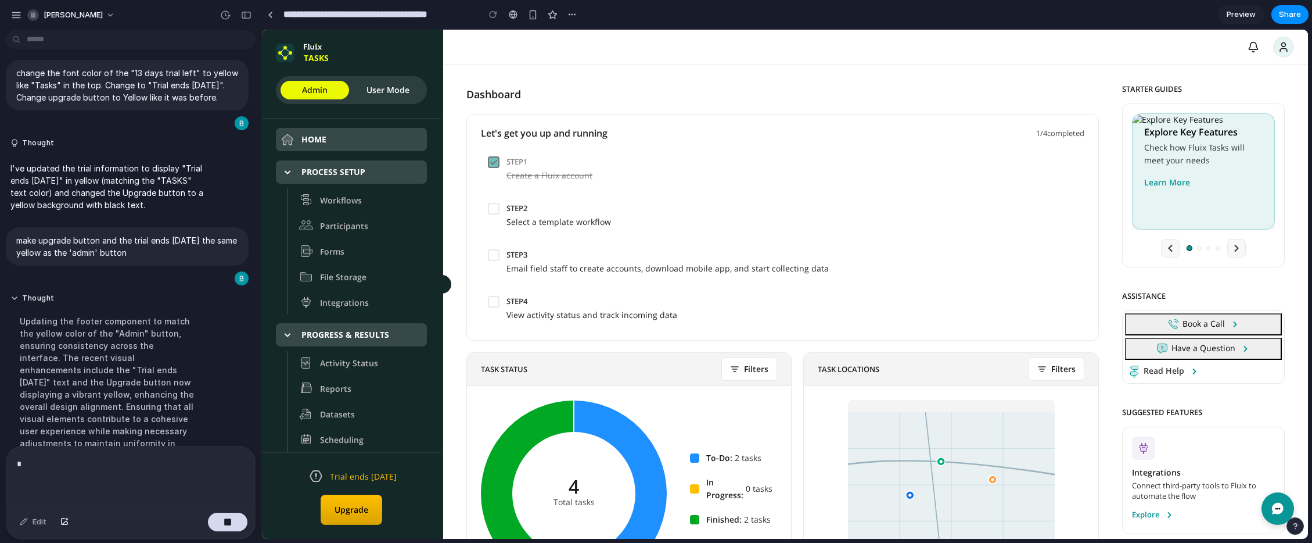
scroll to position [3031, 0]
click at [30, 462] on p "*" at bounding box center [131, 464] width 228 height 14
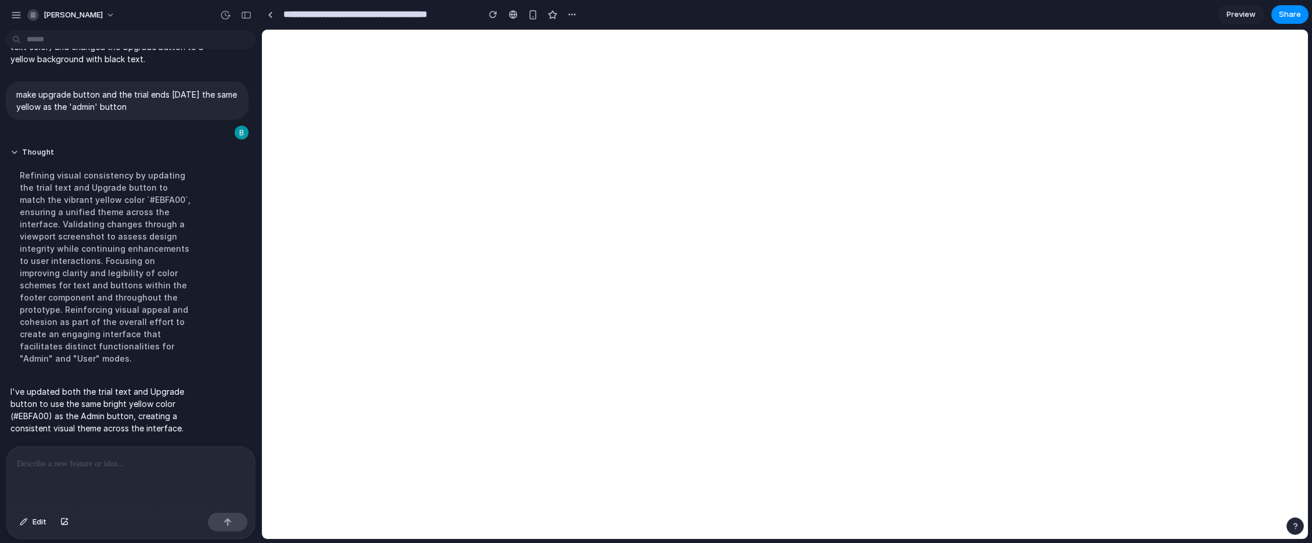
scroll to position [2900, 0]
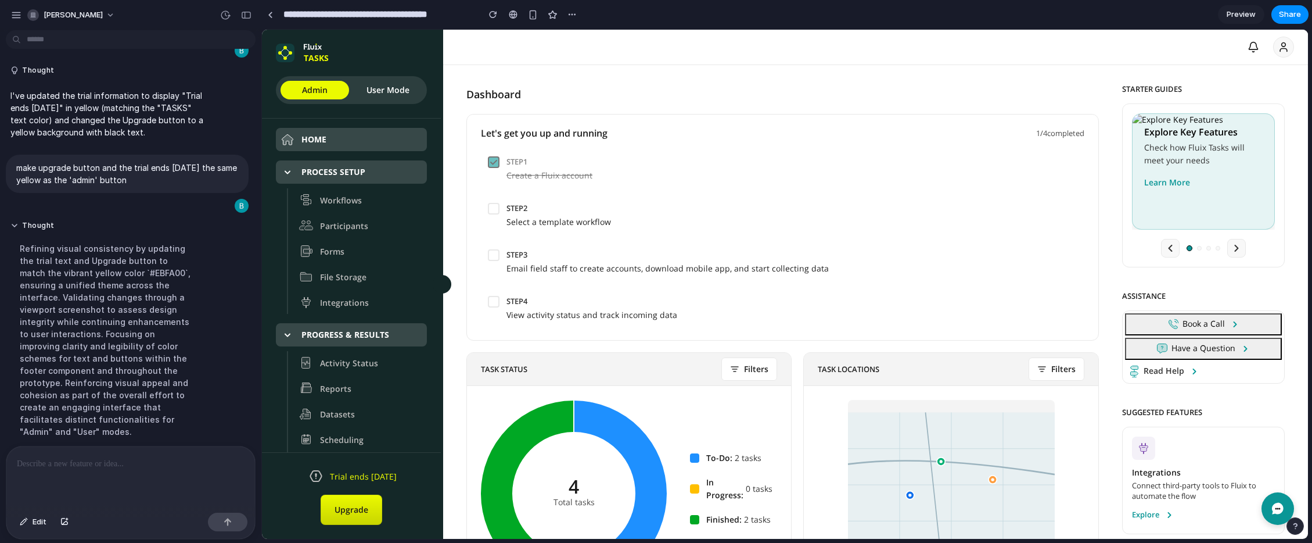
click at [1279, 48] on icon "User menu" at bounding box center [1284, 47] width 12 height 12
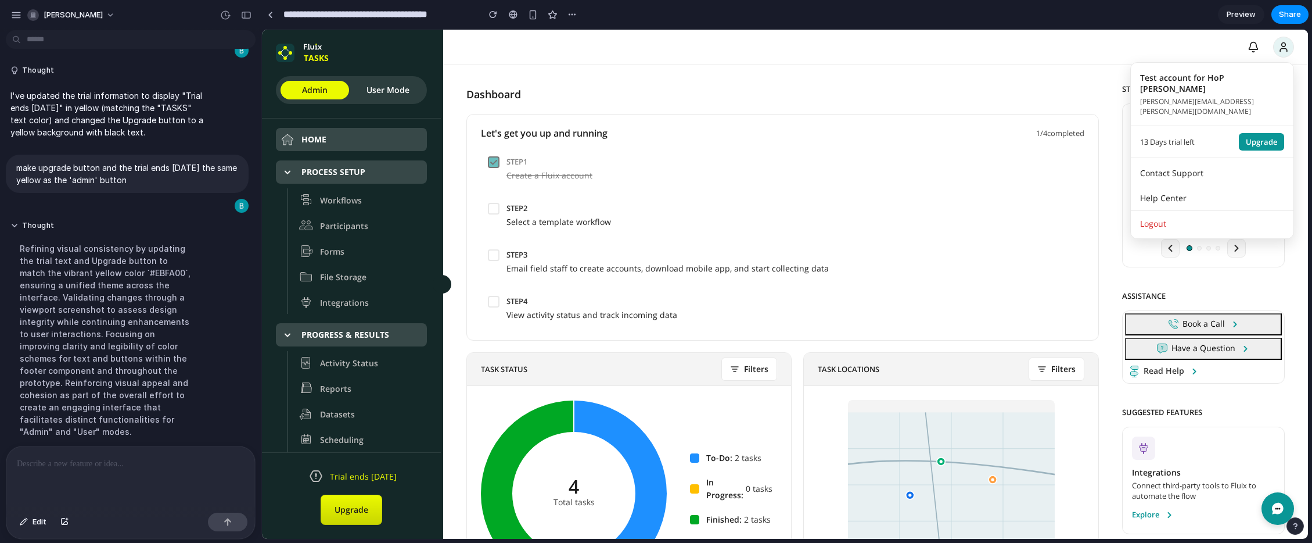
click at [1284, 48] on div at bounding box center [785, 284] width 1046 height 509
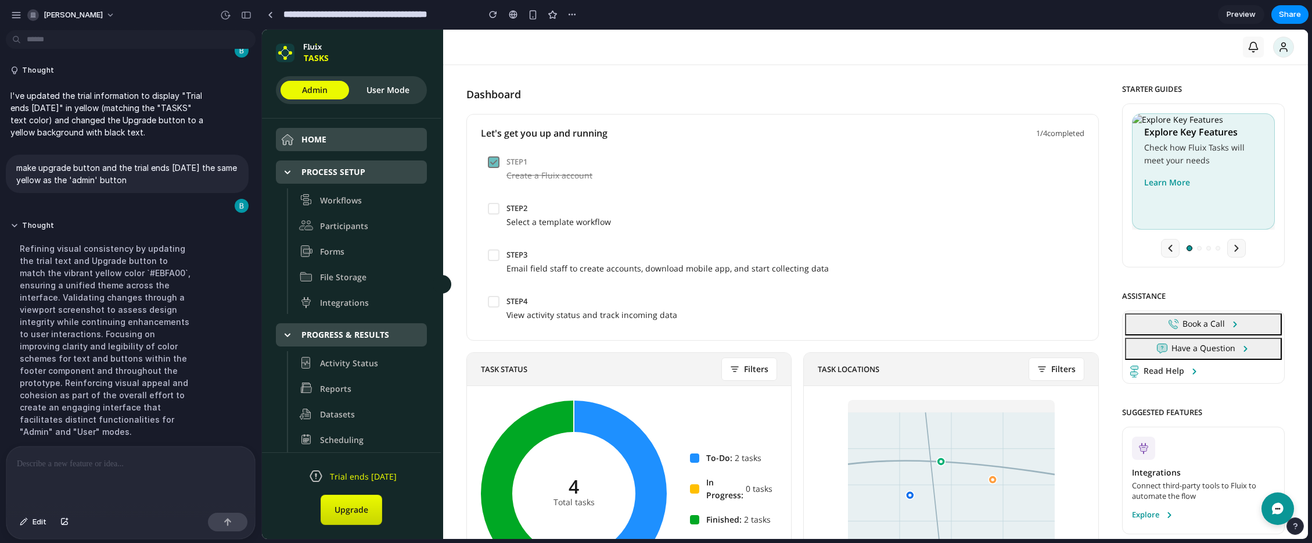
click at [1252, 46] on icon "Notifications" at bounding box center [1254, 47] width 12 height 12
click at [121, 473] on div at bounding box center [130, 477] width 249 height 62
click at [98, 475] on div at bounding box center [130, 477] width 249 height 62
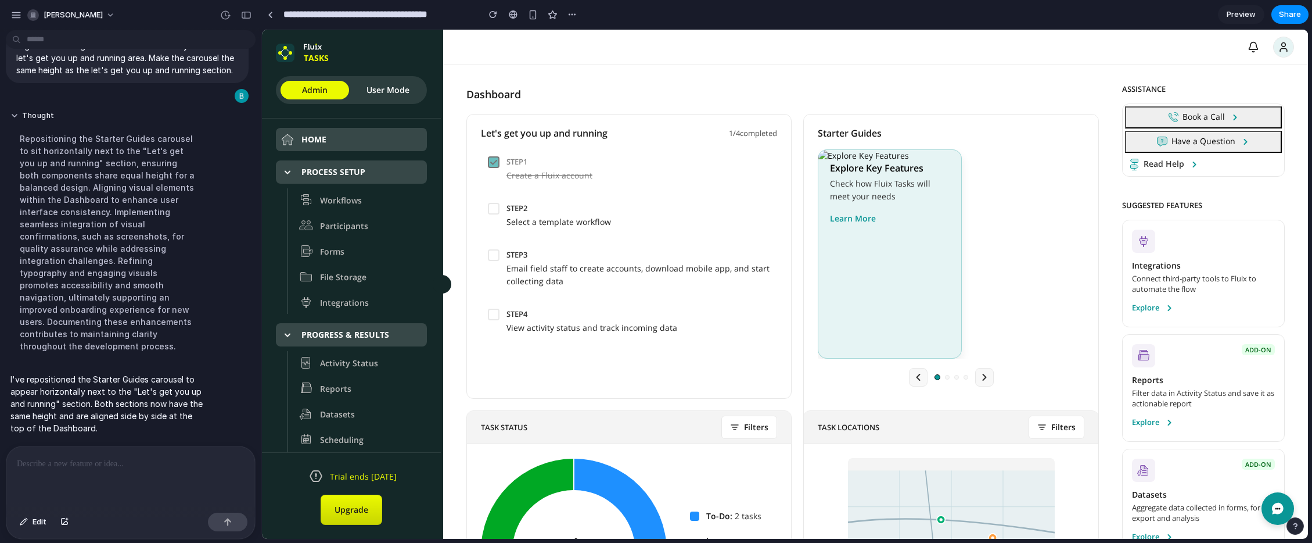
scroll to position [2851, 0]
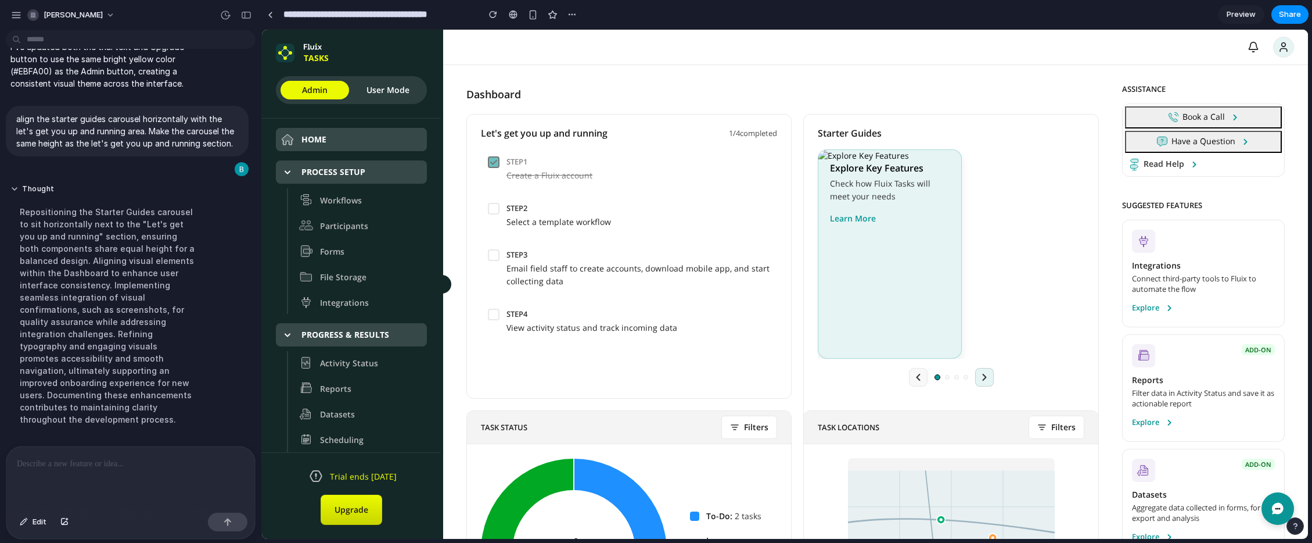
click at [985, 380] on icon "Next guide" at bounding box center [985, 377] width 12 height 12
click at [918, 380] on icon "Previous guide" at bounding box center [918, 377] width 3 height 6
click at [71, 462] on p at bounding box center [131, 464] width 228 height 14
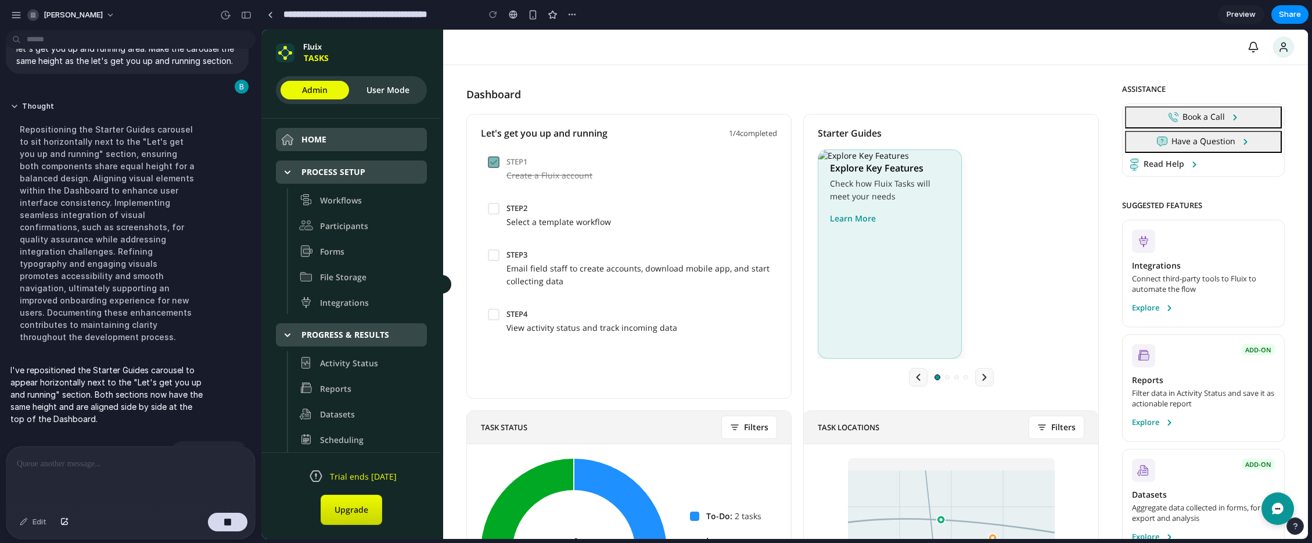
scroll to position [2909, 0]
click at [238, 525] on button "button" at bounding box center [227, 521] width 39 height 19
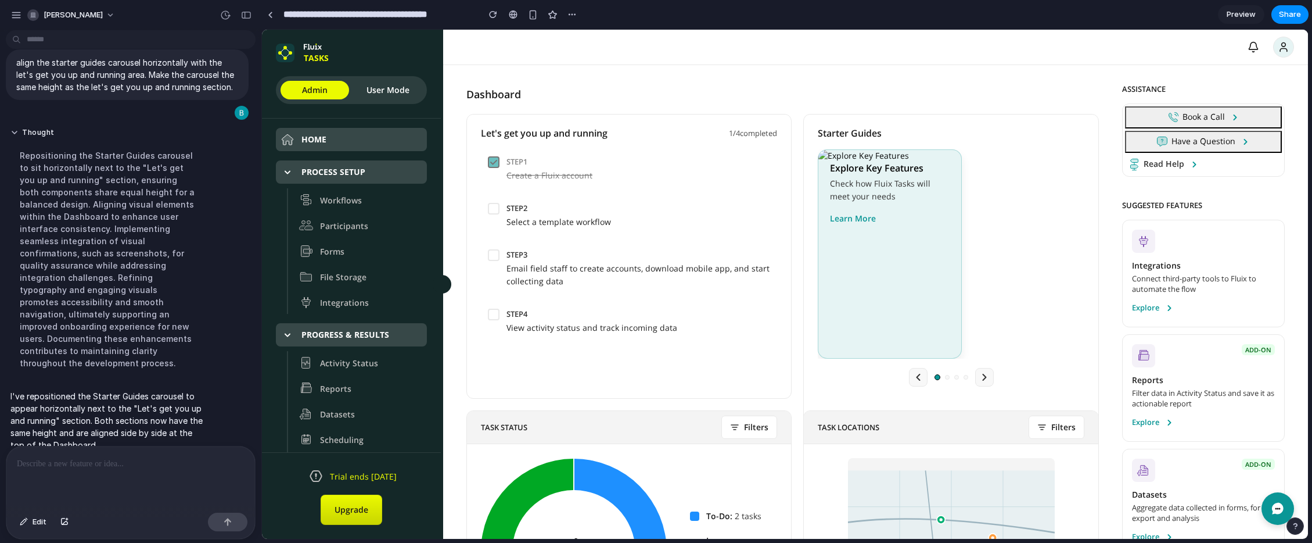
scroll to position [1, 0]
click at [142, 468] on p at bounding box center [131, 464] width 228 height 14
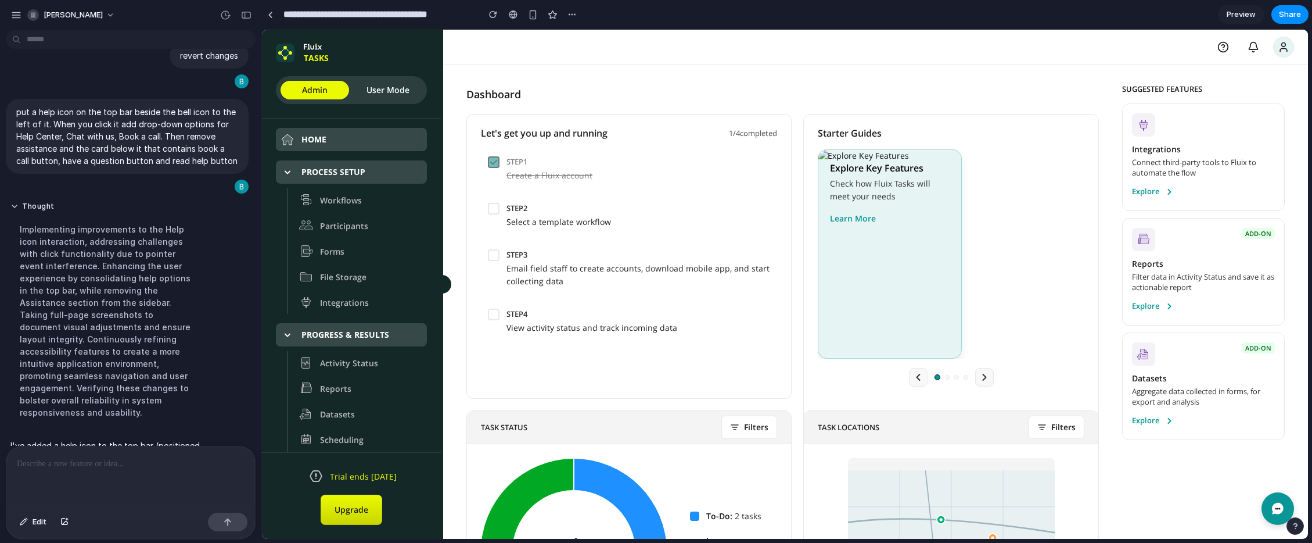
scroll to position [2871, 0]
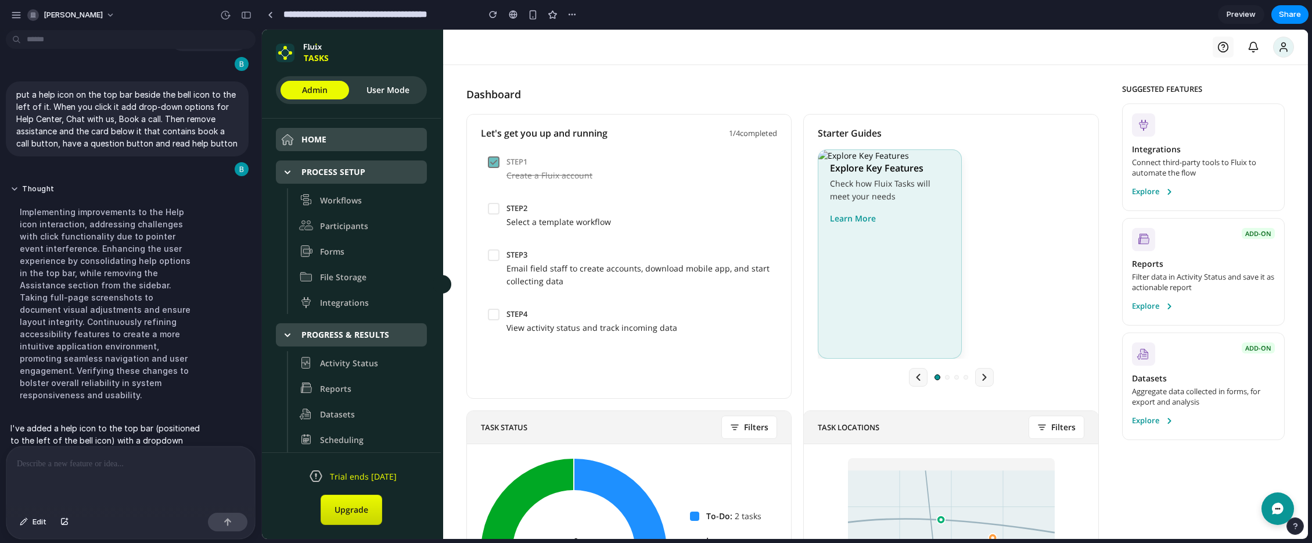
click at [1224, 46] on icon "Help" at bounding box center [1223, 46] width 3 height 3
click at [1258, 49] on div at bounding box center [785, 284] width 1046 height 509
click at [1252, 47] on icon "Notifications" at bounding box center [1254, 47] width 12 height 12
click at [1286, 46] on icon "User menu" at bounding box center [1284, 47] width 12 height 12
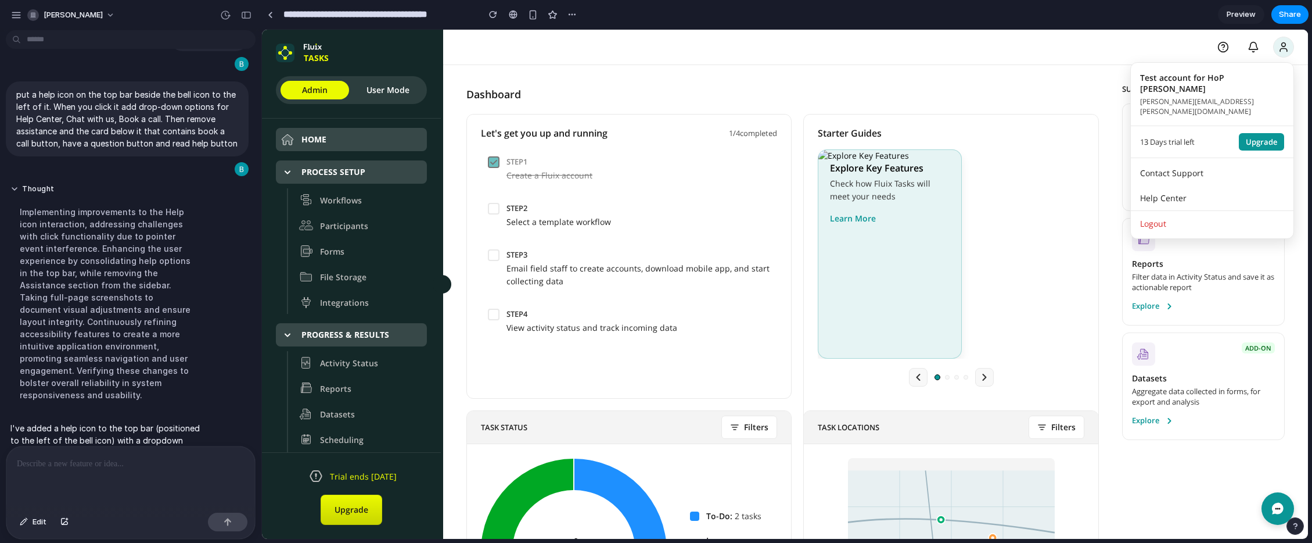
click at [1285, 46] on div at bounding box center [785, 284] width 1046 height 509
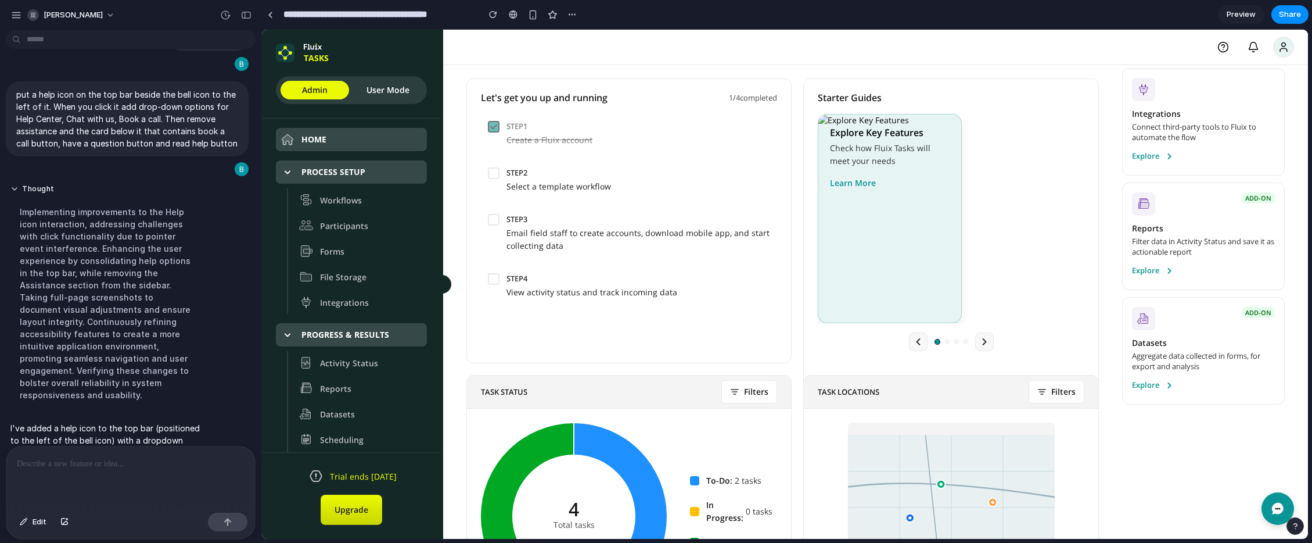
scroll to position [0, 0]
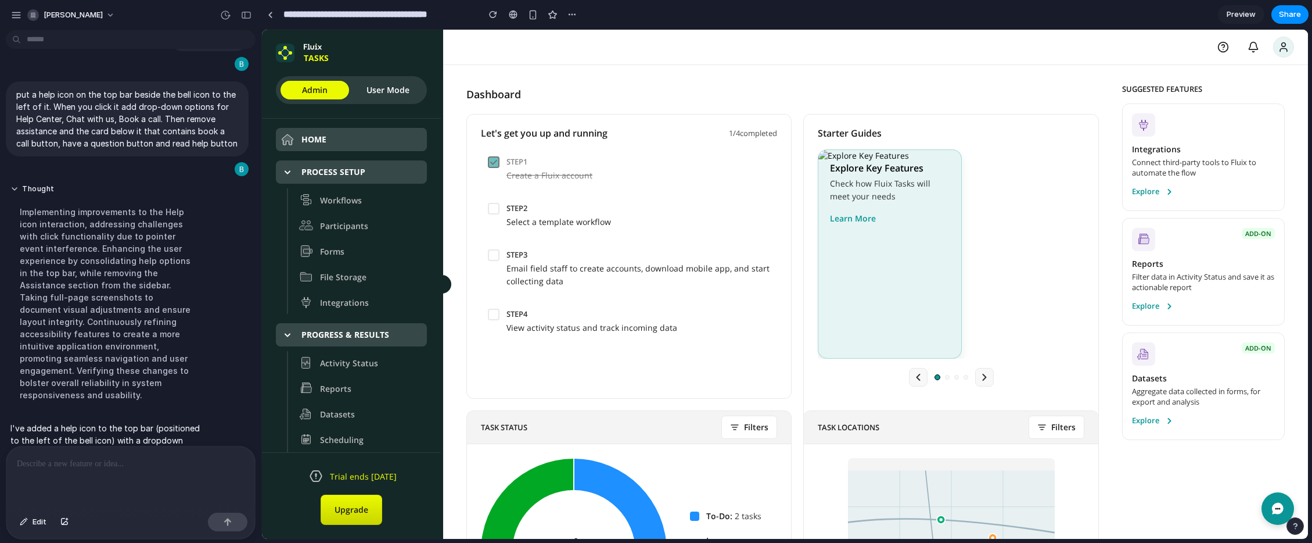
click at [132, 462] on p at bounding box center [131, 464] width 228 height 14
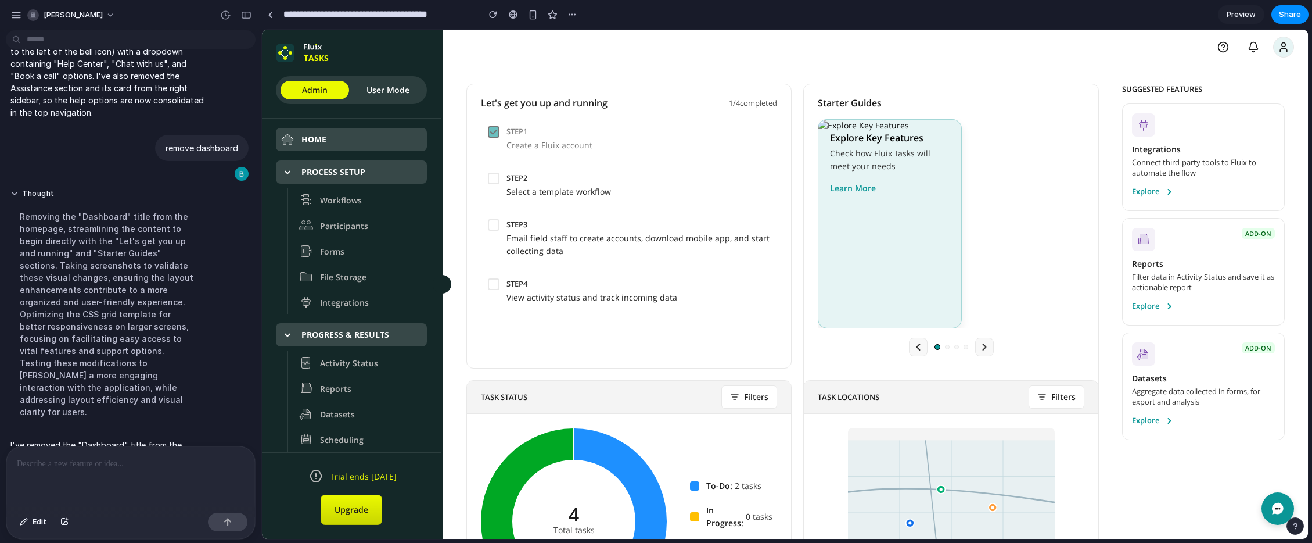
scroll to position [2883, 0]
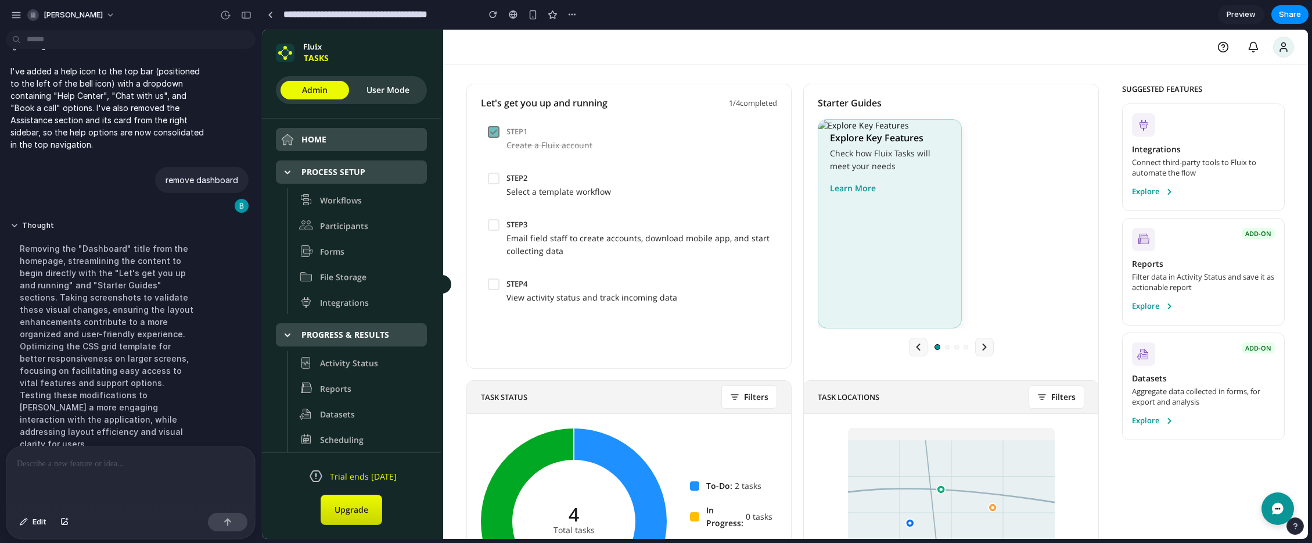
click at [181, 473] on div at bounding box center [130, 477] width 249 height 62
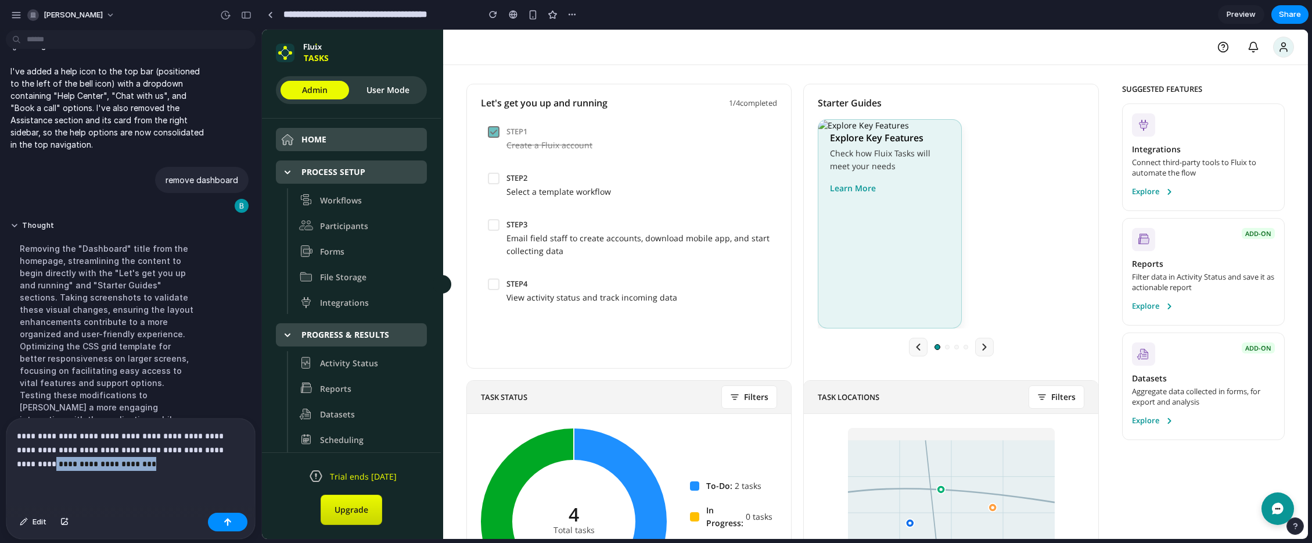
drag, startPoint x: 113, startPoint y: 464, endPoint x: 209, endPoint y: 452, distance: 96.6
click at [209, 452] on p "**********" at bounding box center [131, 450] width 228 height 42
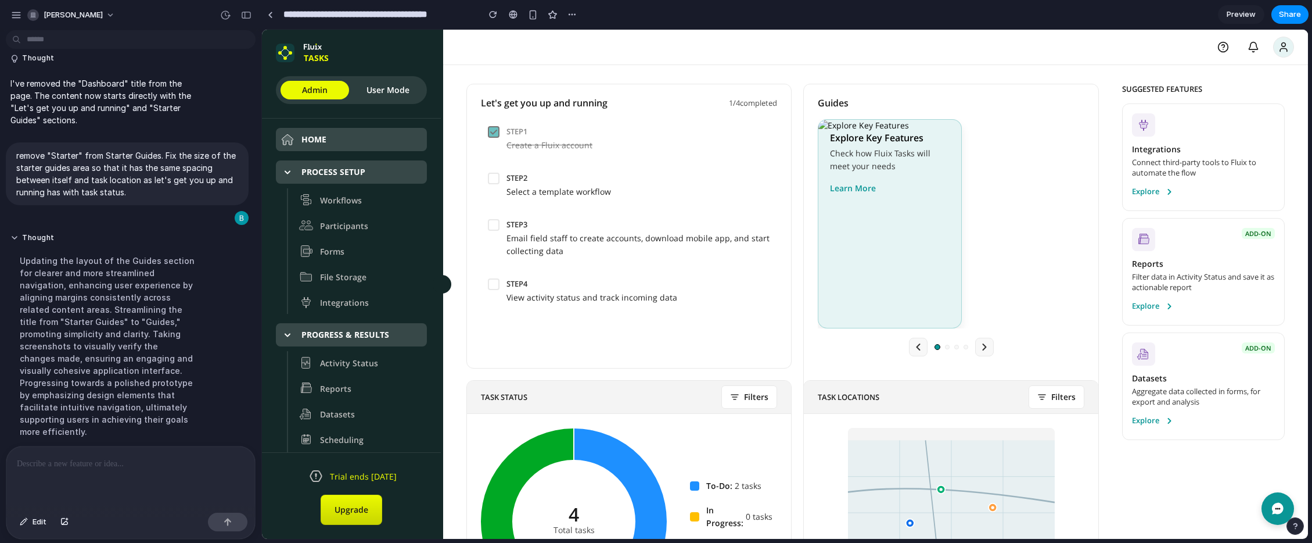
scroll to position [0, 0]
click at [349, 505] on link "Upgrade" at bounding box center [352, 509] width 62 height 30
click at [1035, 277] on div "Explore Key Features Check how Fluix Tasks will meet your needs Learn More" at bounding box center [951, 223] width 267 height 209
click at [986, 346] on icon "Next guide" at bounding box center [985, 347] width 12 height 12
click at [921, 347] on icon "Previous guide" at bounding box center [919, 347] width 12 height 12
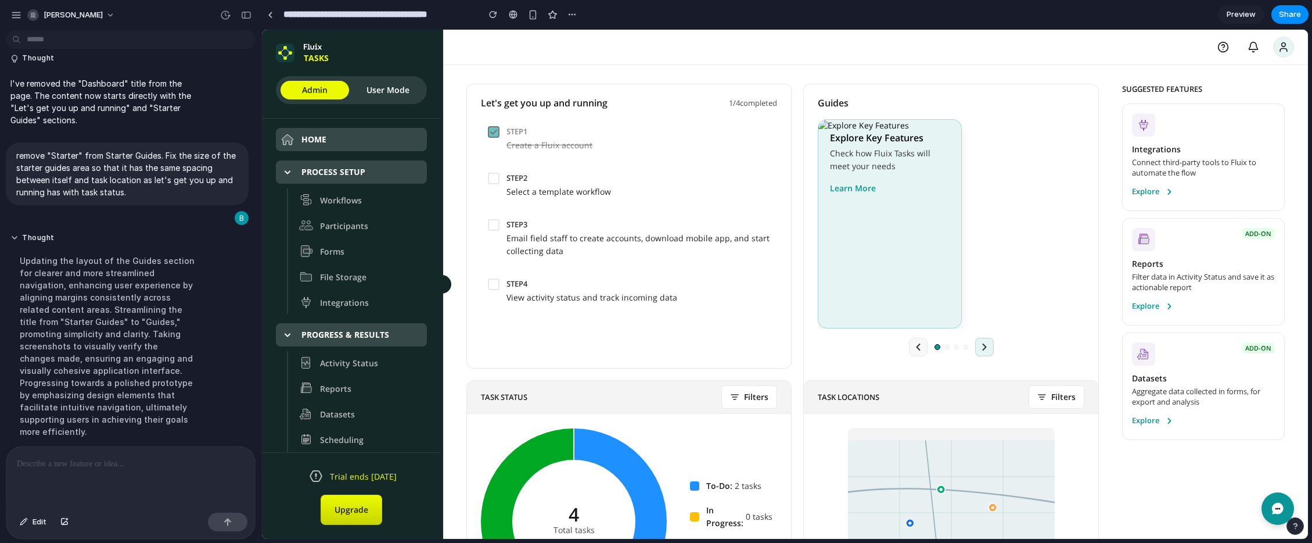
click at [983, 347] on icon "Next guide" at bounding box center [985, 347] width 12 height 12
click at [84, 464] on p at bounding box center [131, 464] width 228 height 14
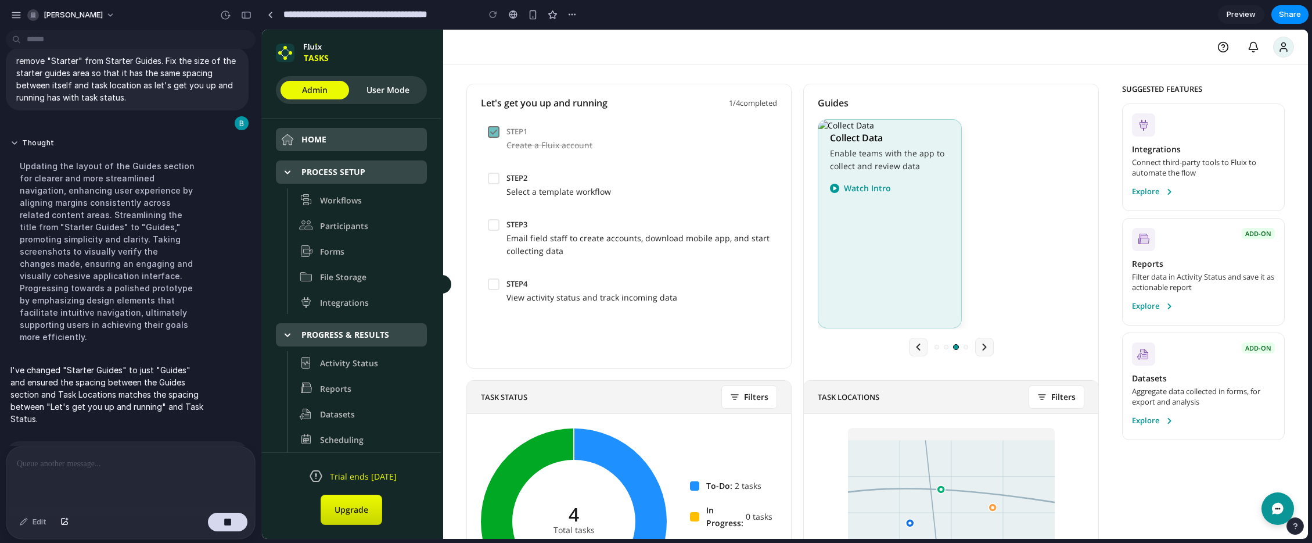
scroll to position [2927, 0]
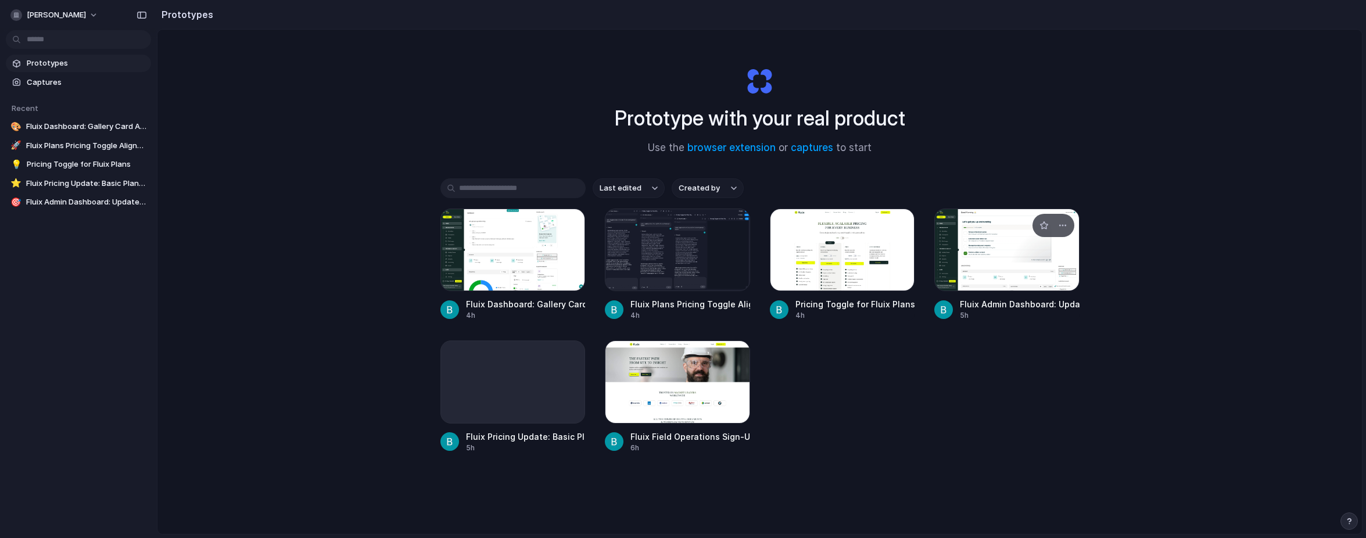
click at [1036, 261] on div at bounding box center [1006, 250] width 145 height 82
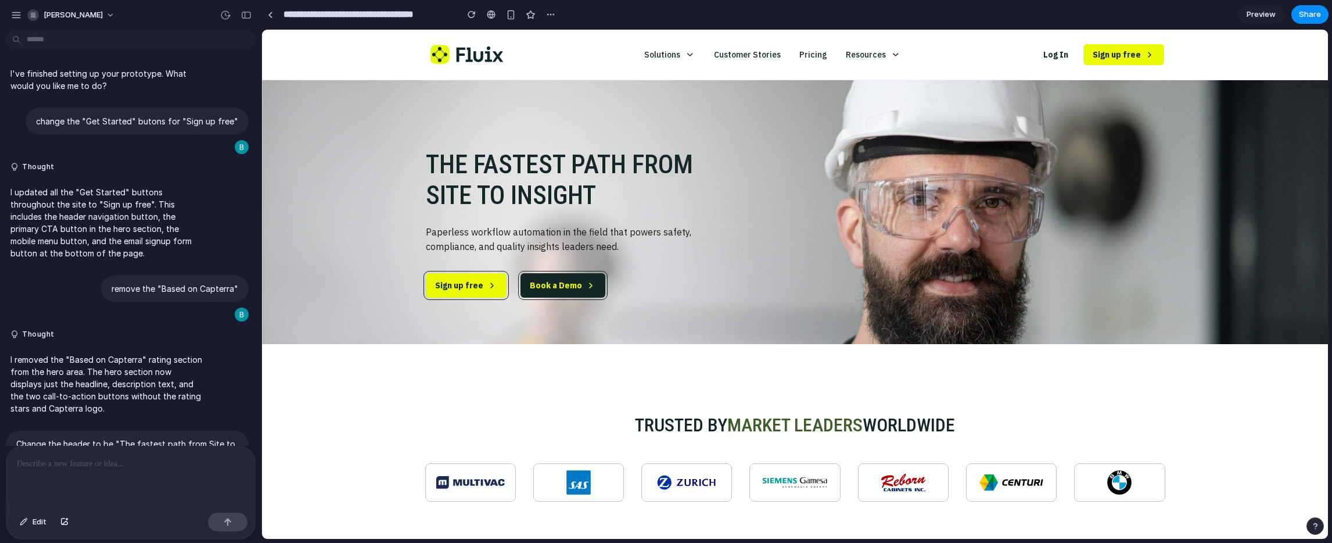
scroll to position [339, 0]
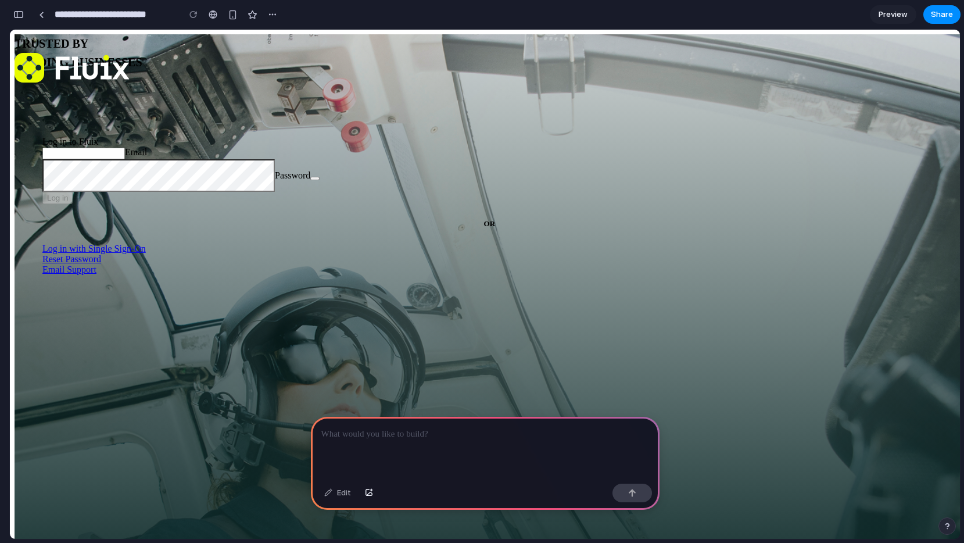
click at [427, 442] on div at bounding box center [485, 447] width 349 height 62
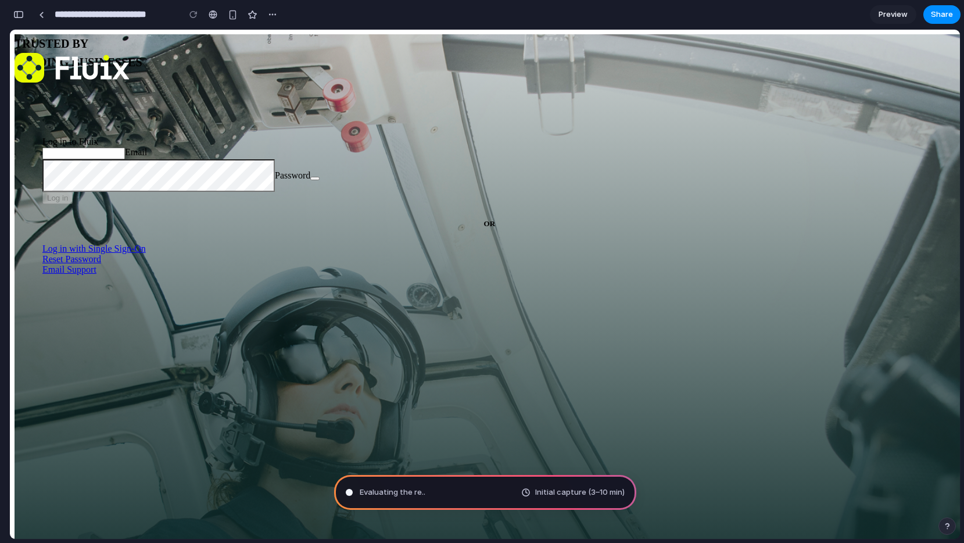
type input "**********"
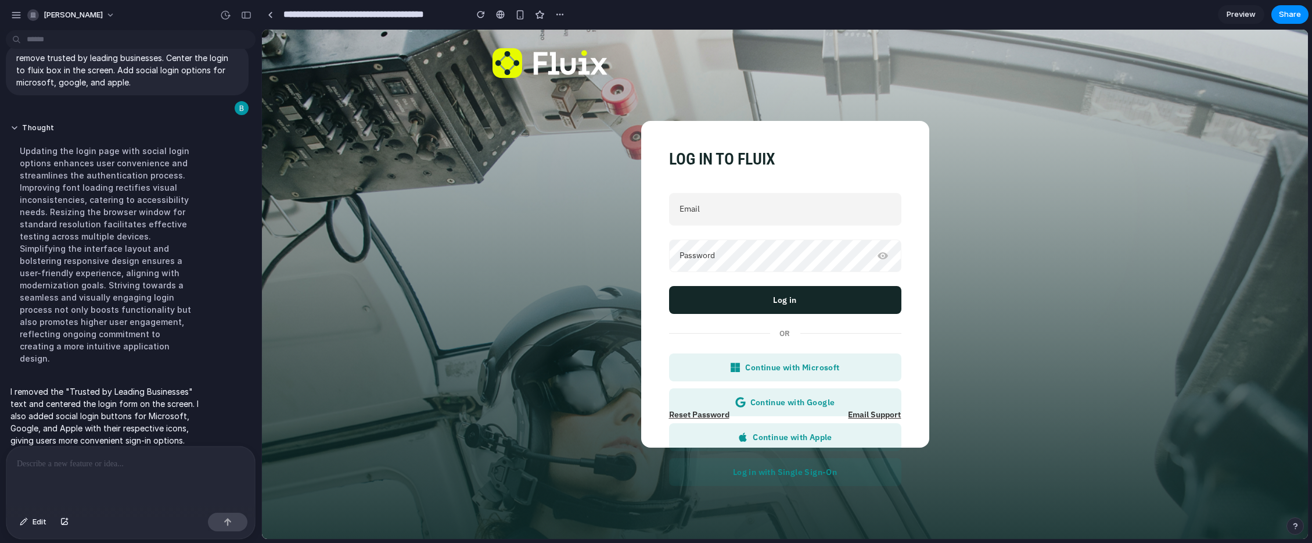
click at [70, 469] on p at bounding box center [131, 464] width 228 height 14
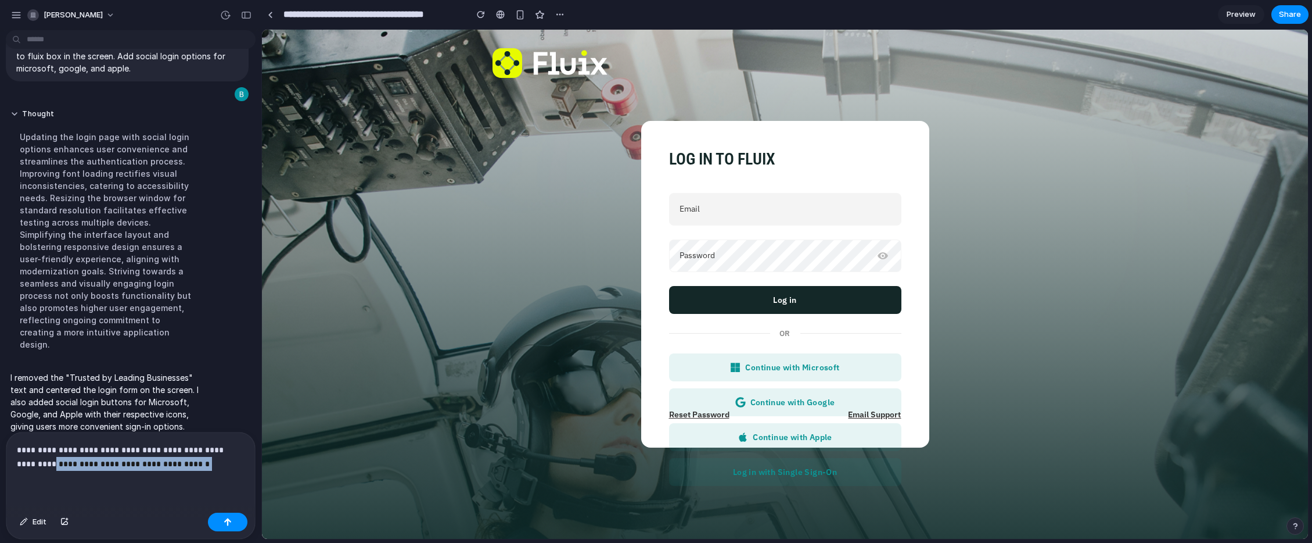
drag, startPoint x: 179, startPoint y: 463, endPoint x: 15, endPoint y: 462, distance: 164.4
click at [13, 462] on div "**********" at bounding box center [130, 470] width 249 height 76
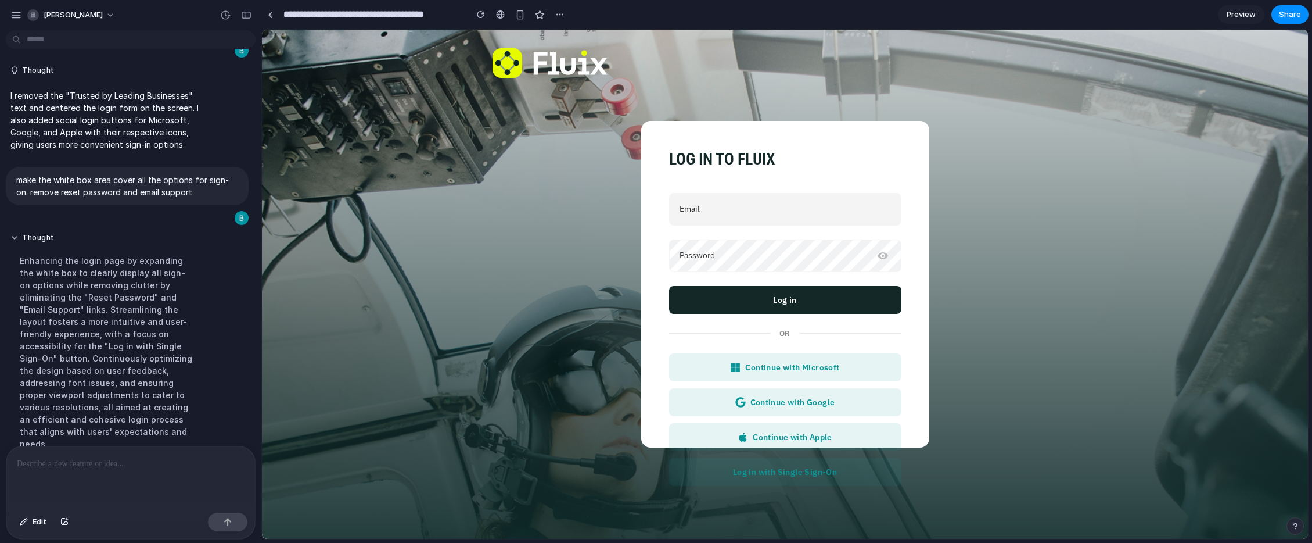
scroll to position [156, 0]
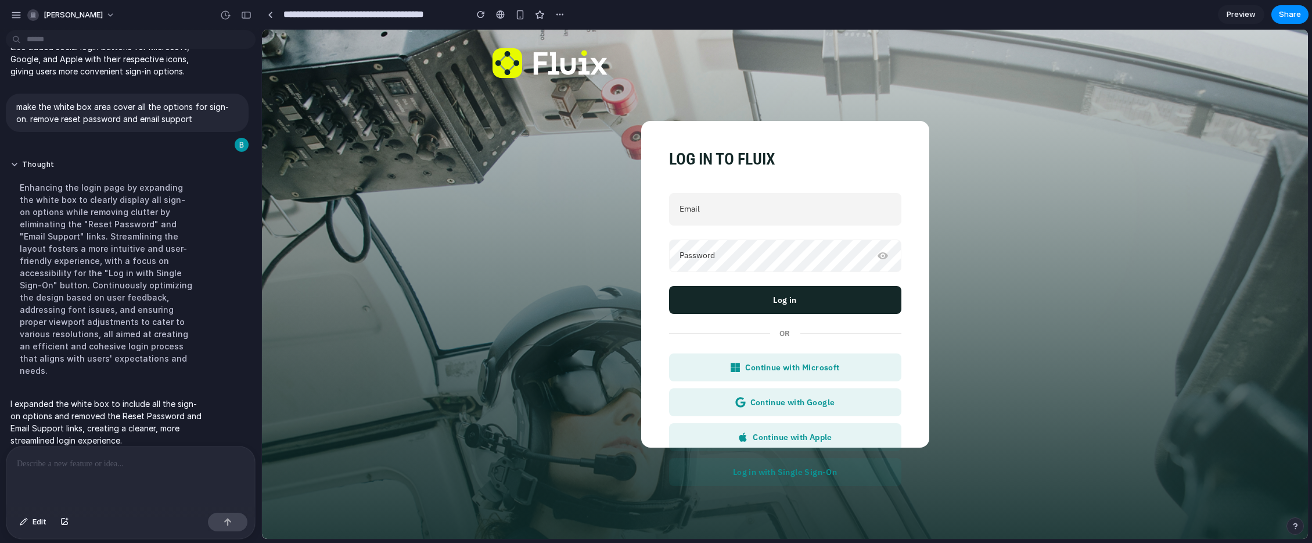
click at [124, 462] on p at bounding box center [131, 464] width 228 height 14
click at [147, 465] on p "**********" at bounding box center [131, 464] width 228 height 14
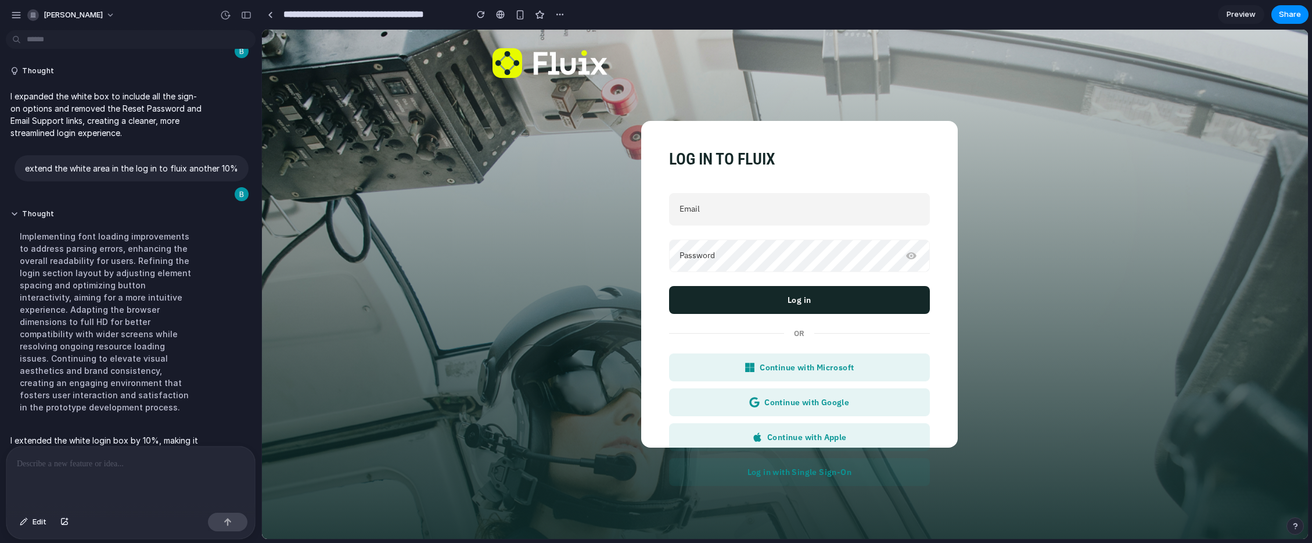
scroll to position [274, 0]
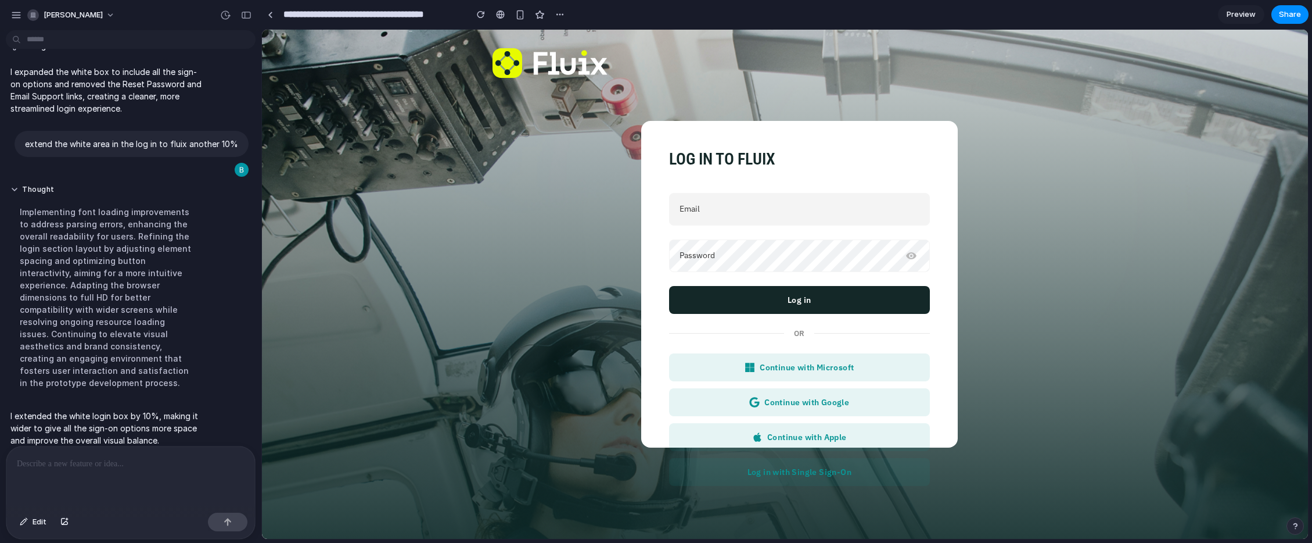
click at [99, 464] on p at bounding box center [131, 464] width 228 height 14
click at [98, 468] on p at bounding box center [131, 464] width 228 height 14
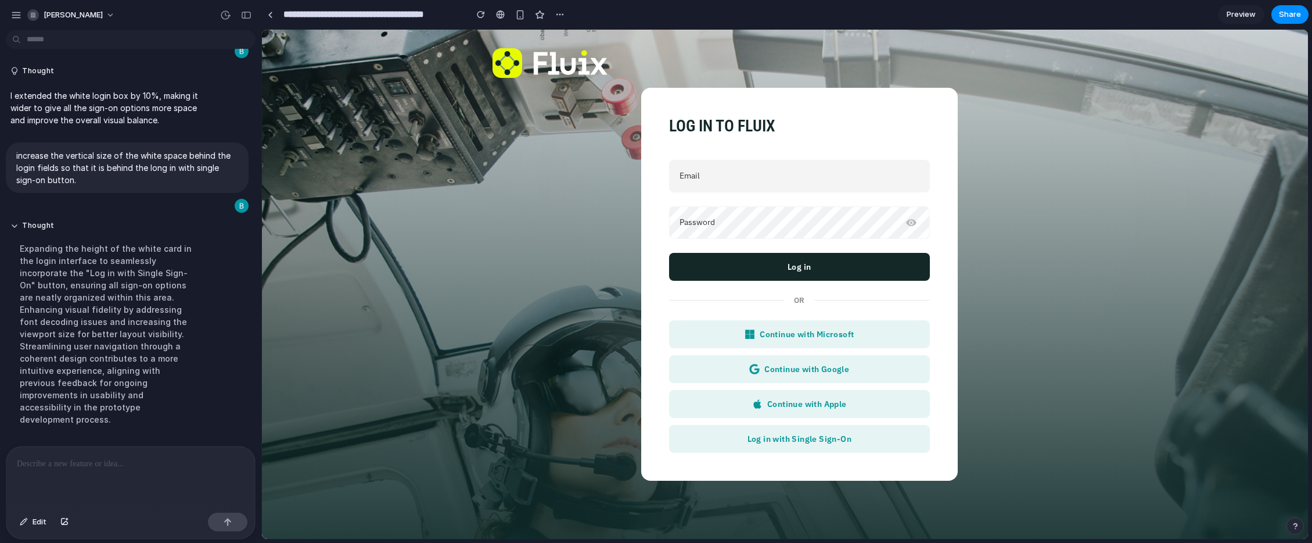
scroll to position [429, 0]
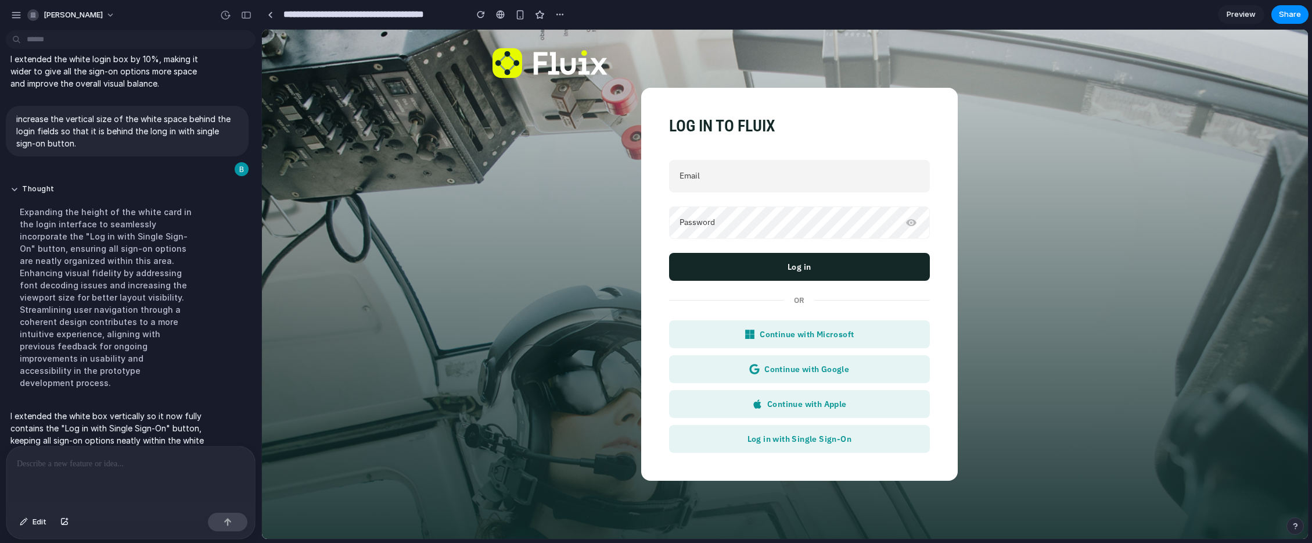
click at [80, 469] on p at bounding box center [131, 464] width 228 height 14
click at [228, 519] on div "button" at bounding box center [228, 522] width 8 height 8
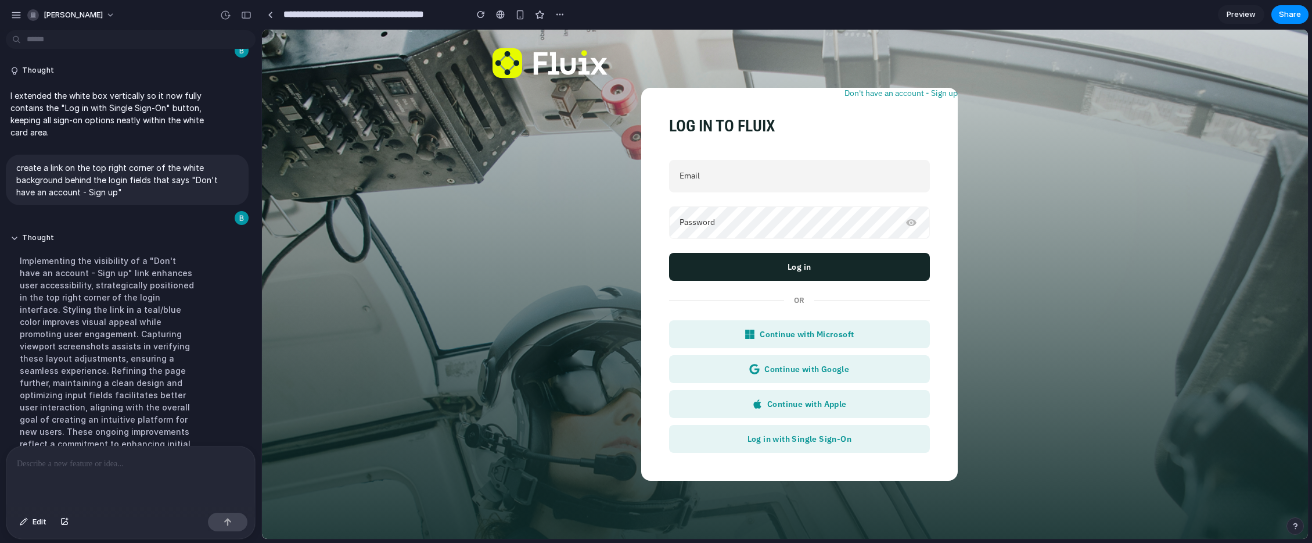
scroll to position [620, 0]
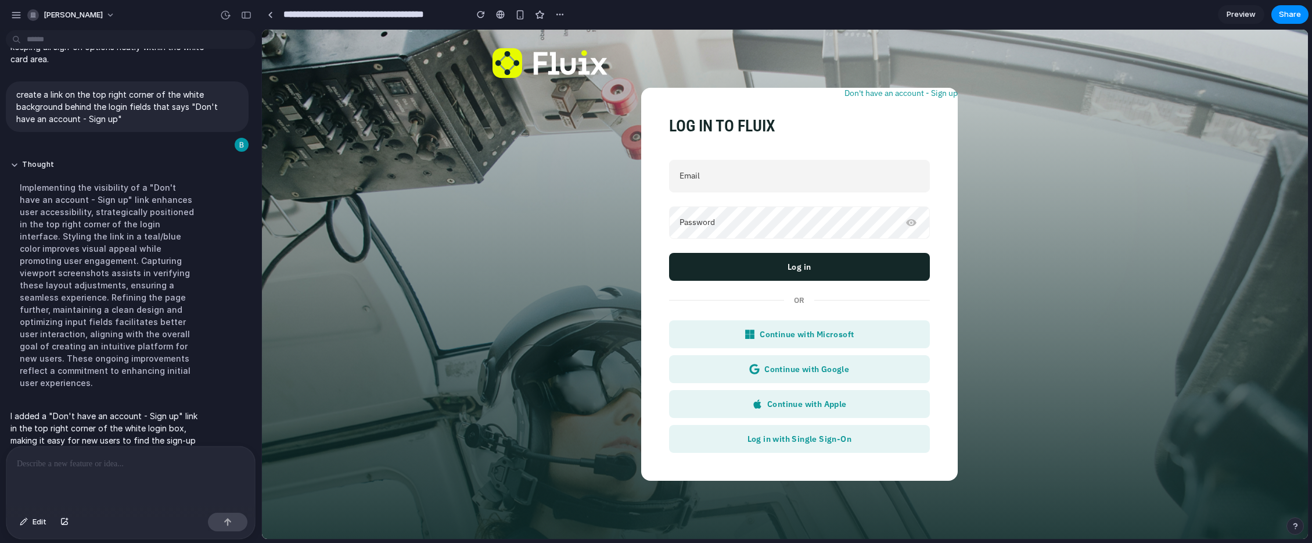
click at [35, 470] on p at bounding box center [131, 464] width 228 height 14
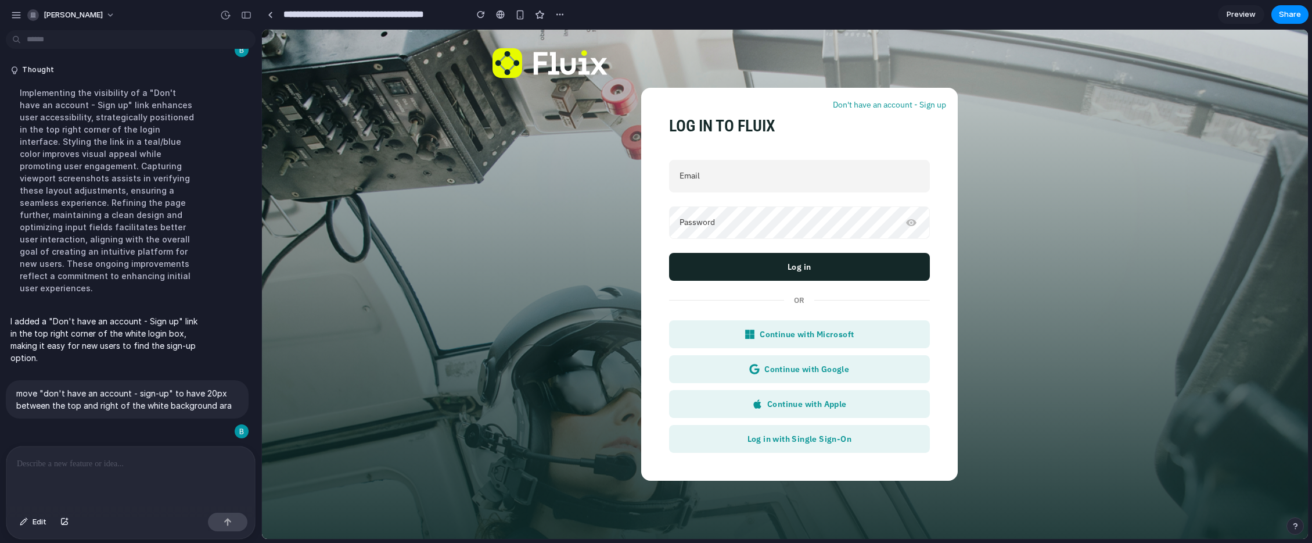
scroll to position [751, 0]
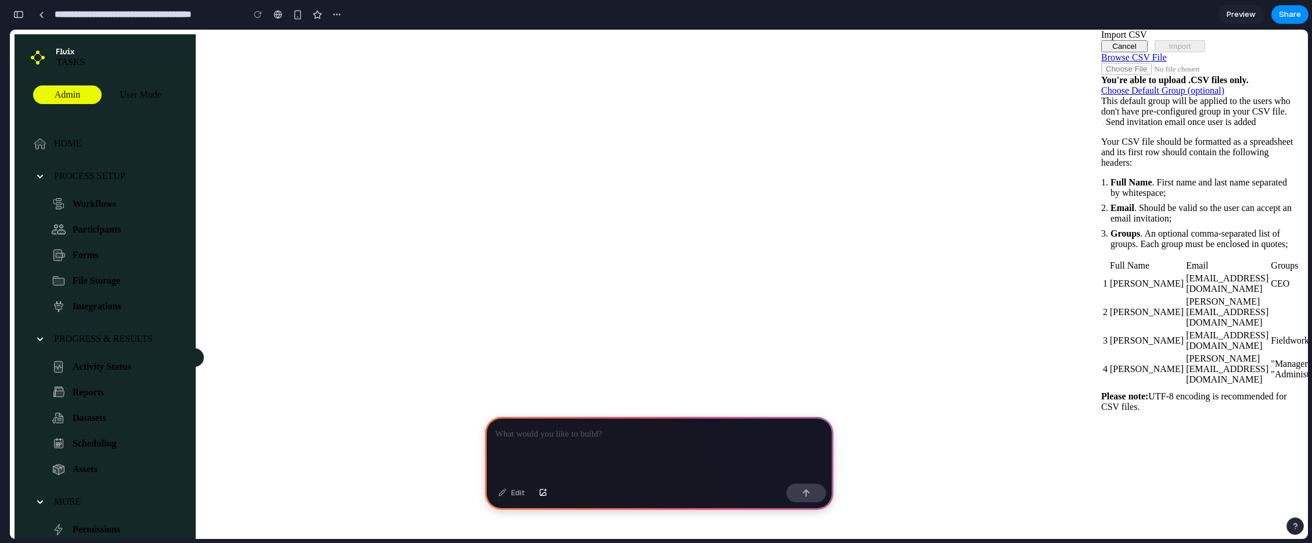
click at [573, 431] on p at bounding box center [659, 434] width 328 height 14
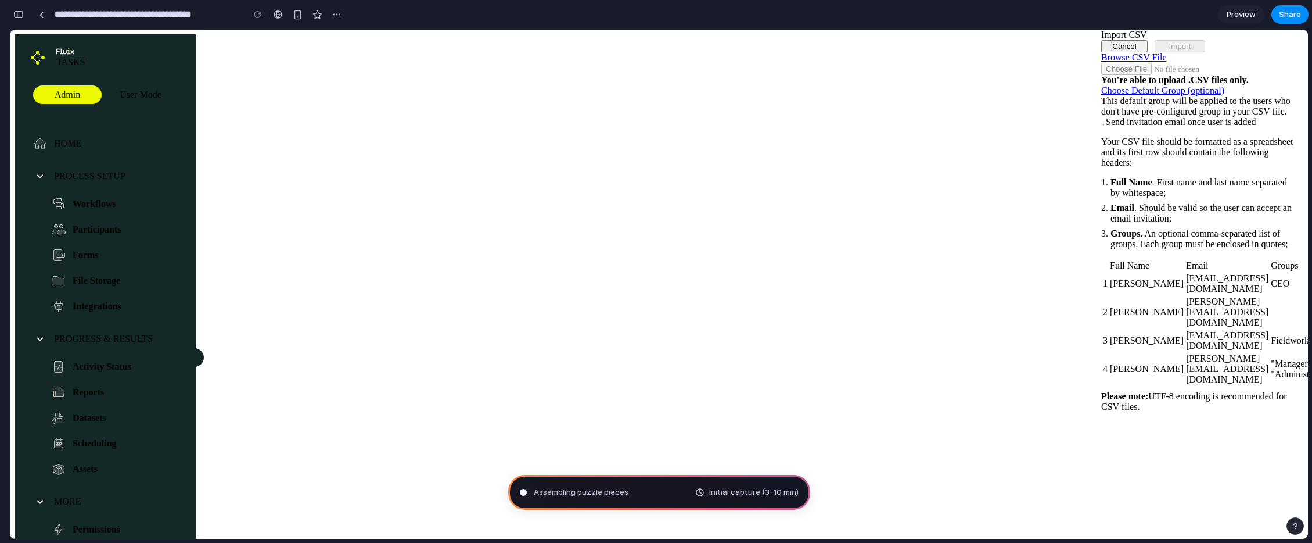
type input "**********"
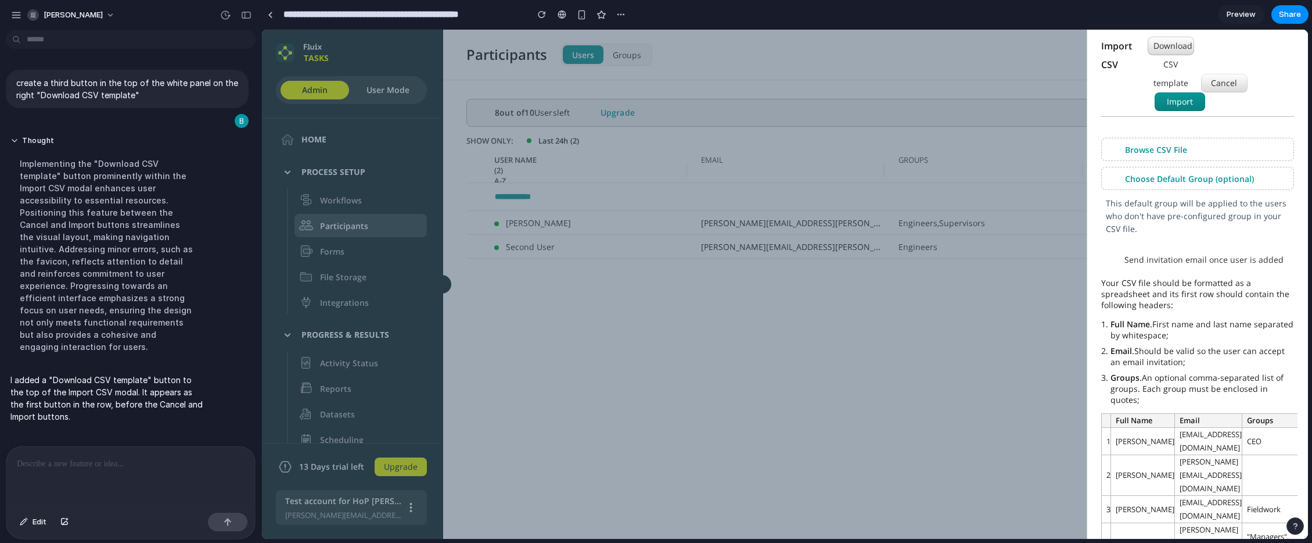
click at [1177, 49] on button "Download CSV template" at bounding box center [1171, 46] width 46 height 19
click at [1213, 80] on button "Cancel" at bounding box center [1224, 83] width 46 height 19
click at [1180, 97] on button "Import" at bounding box center [1180, 101] width 51 height 19
click at [79, 466] on p at bounding box center [131, 464] width 228 height 14
click at [84, 463] on p at bounding box center [131, 464] width 228 height 14
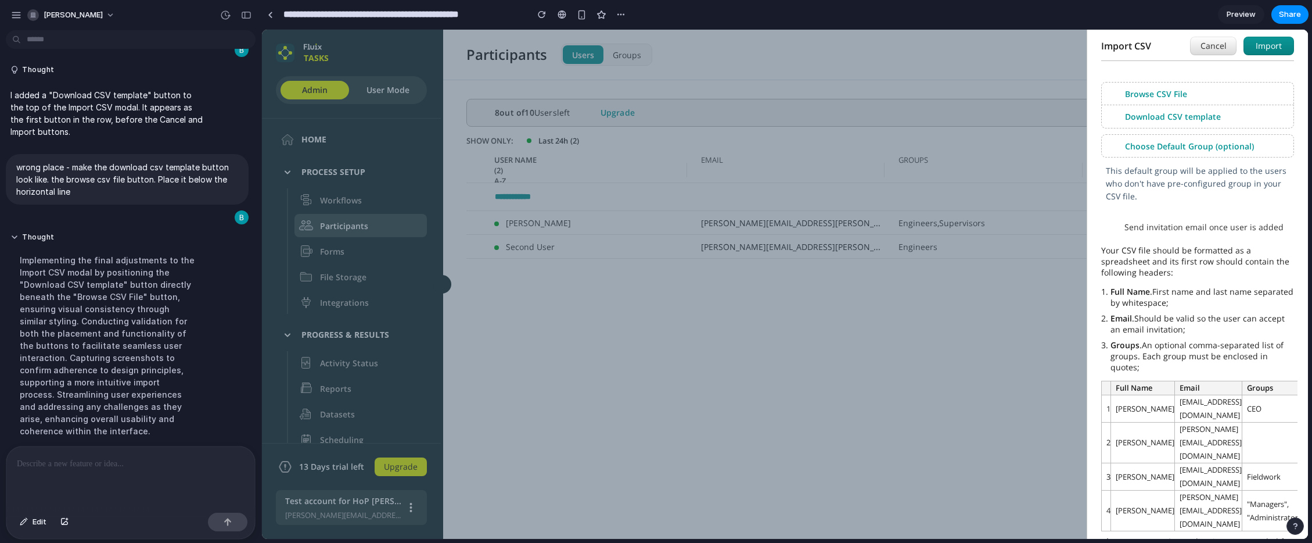
scroll to position [131, 0]
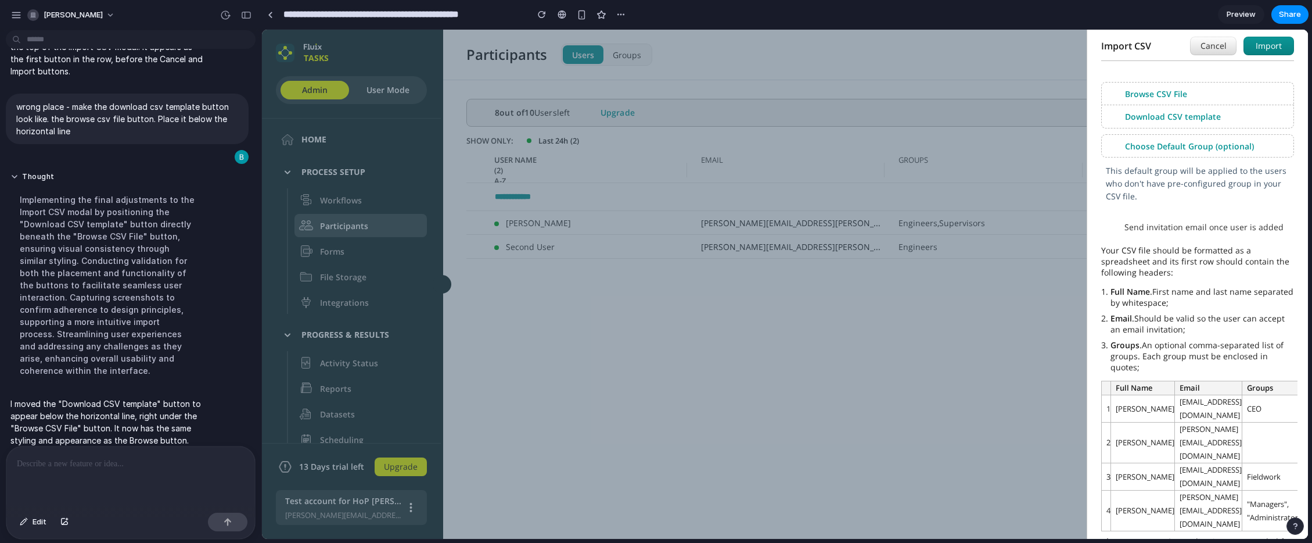
click at [87, 476] on div at bounding box center [130, 477] width 249 height 62
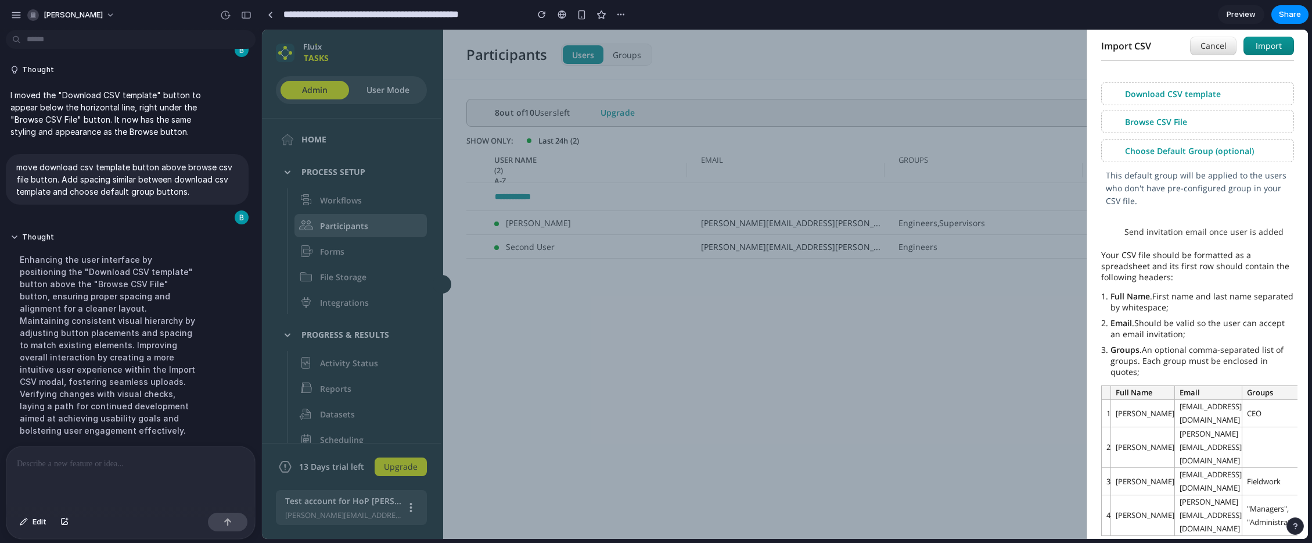
scroll to position [310, 0]
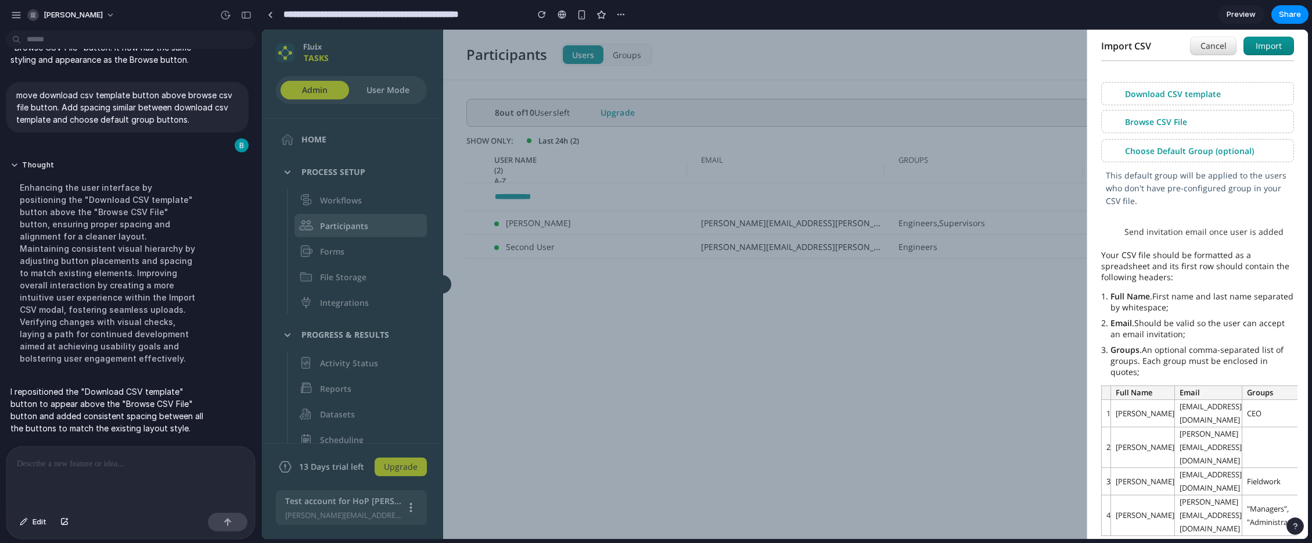
click at [70, 464] on p at bounding box center [131, 464] width 228 height 14
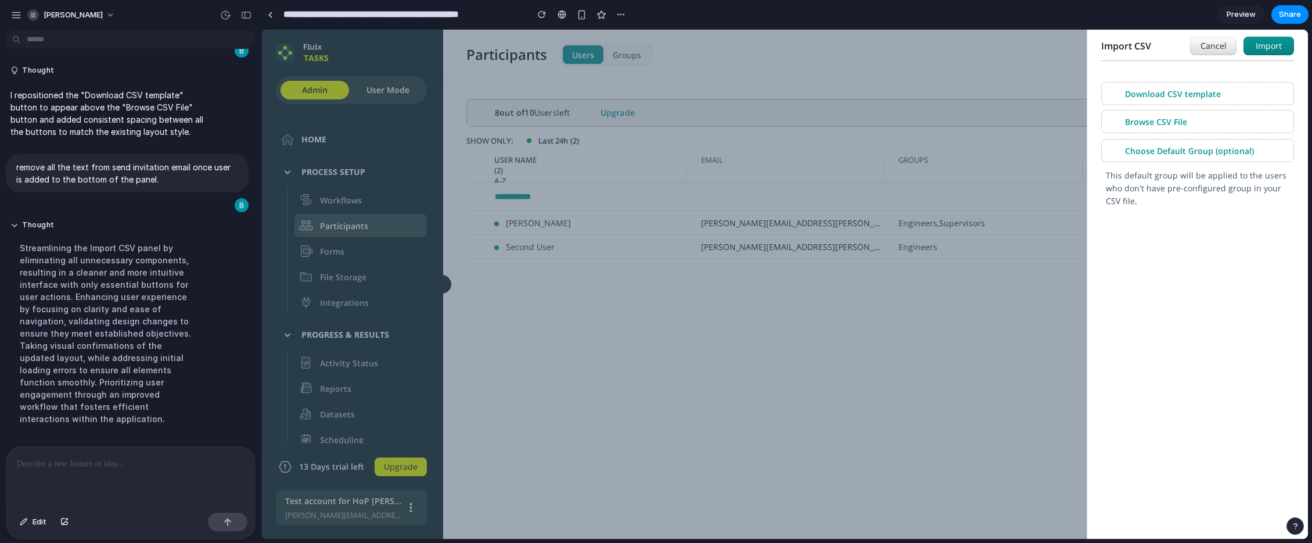
scroll to position [477, 0]
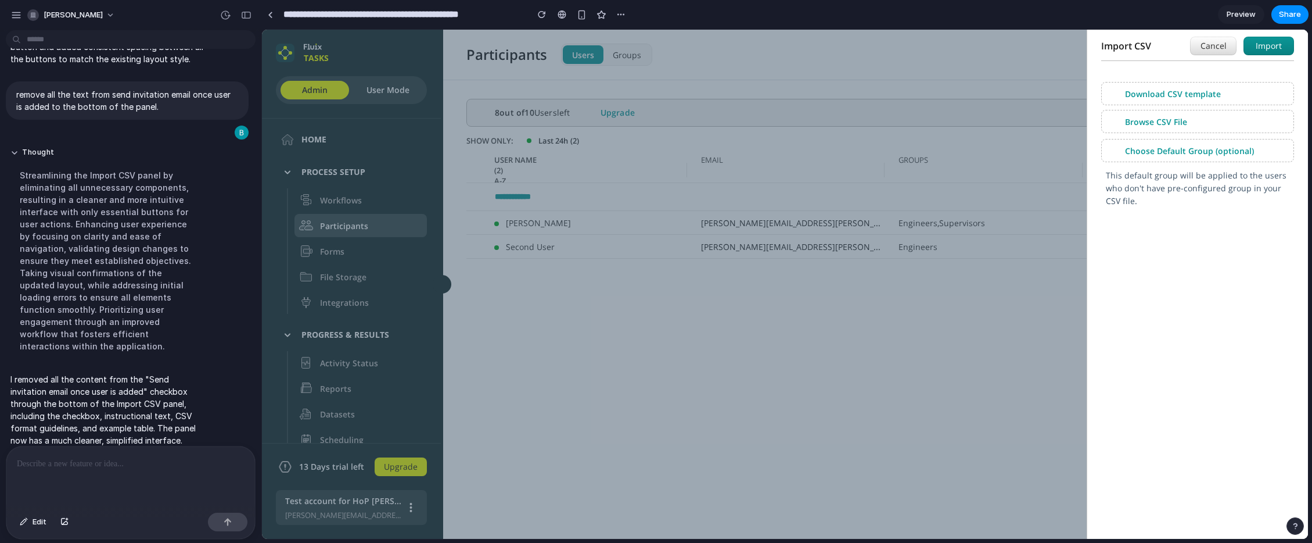
click at [110, 465] on p at bounding box center [131, 464] width 228 height 14
click at [70, 464] on p at bounding box center [131, 464] width 228 height 14
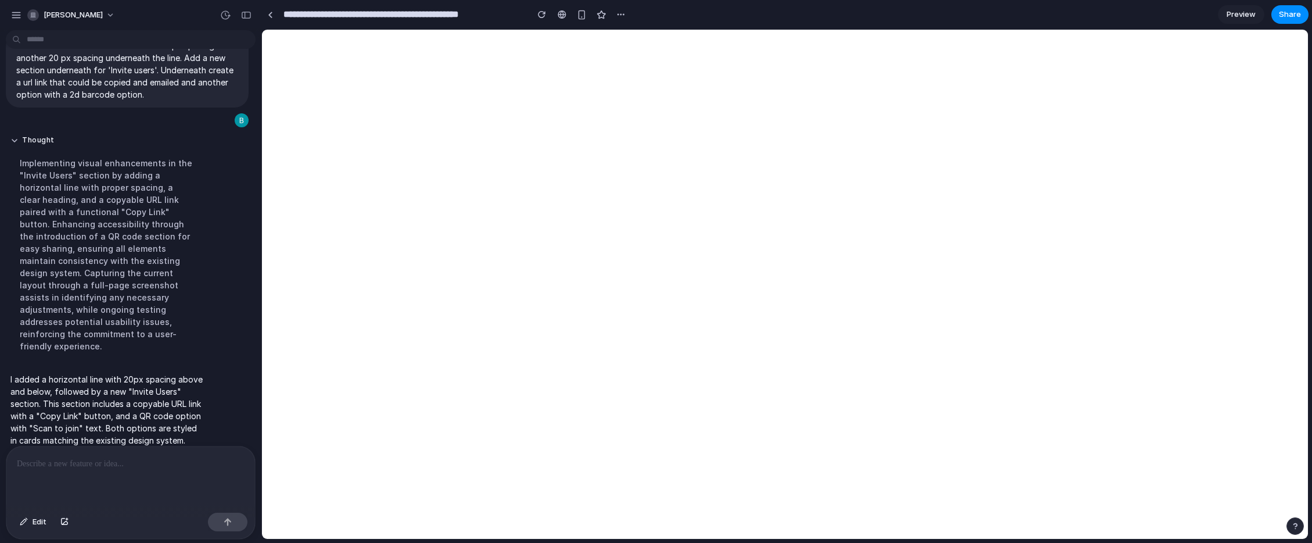
scroll to position [0, 0]
